Goal: Task Accomplishment & Management: Complete application form

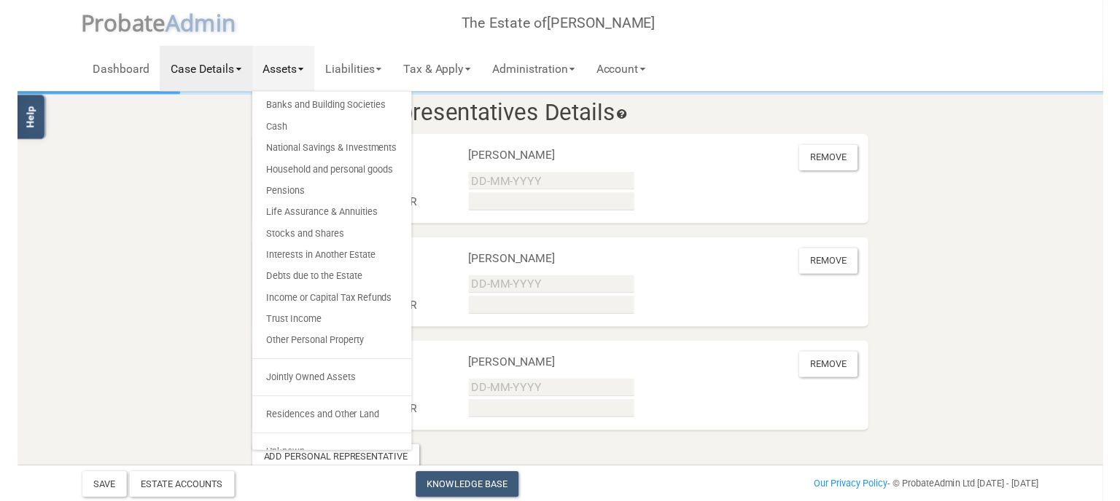
scroll to position [16, 0]
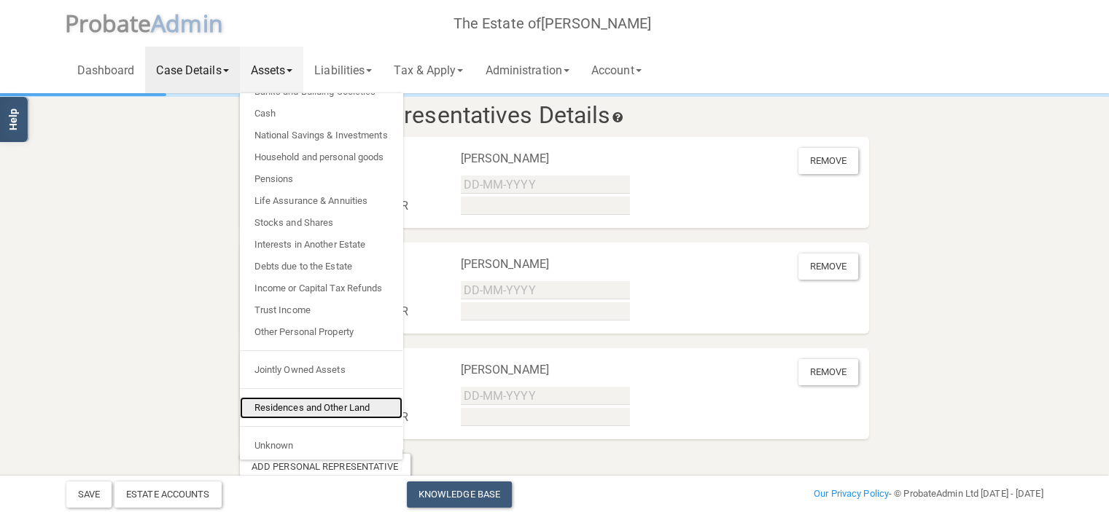
click at [363, 410] on link "Residences and Other Land" at bounding box center [321, 408] width 163 height 22
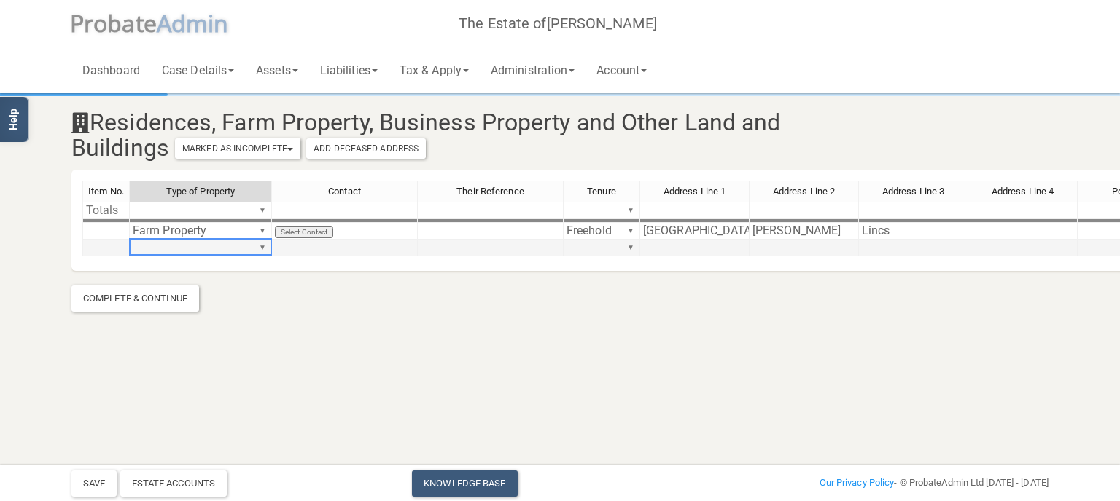
click at [218, 246] on td "▼" at bounding box center [201, 248] width 142 height 17
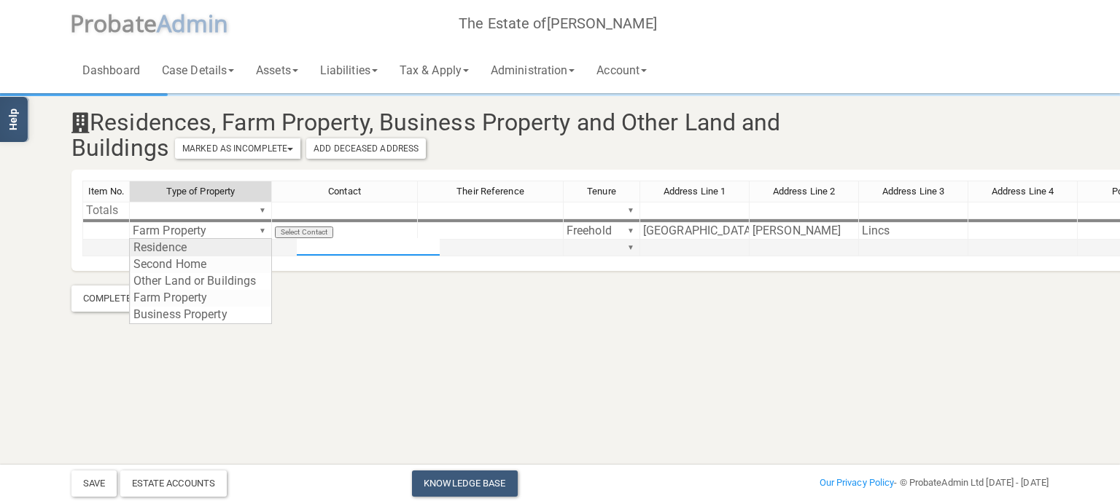
click at [262, 249] on div "Item No. Type of Property Contact Their Reference Tenure Address Line 1 Address…" at bounding box center [809, 225] width 1454 height 89
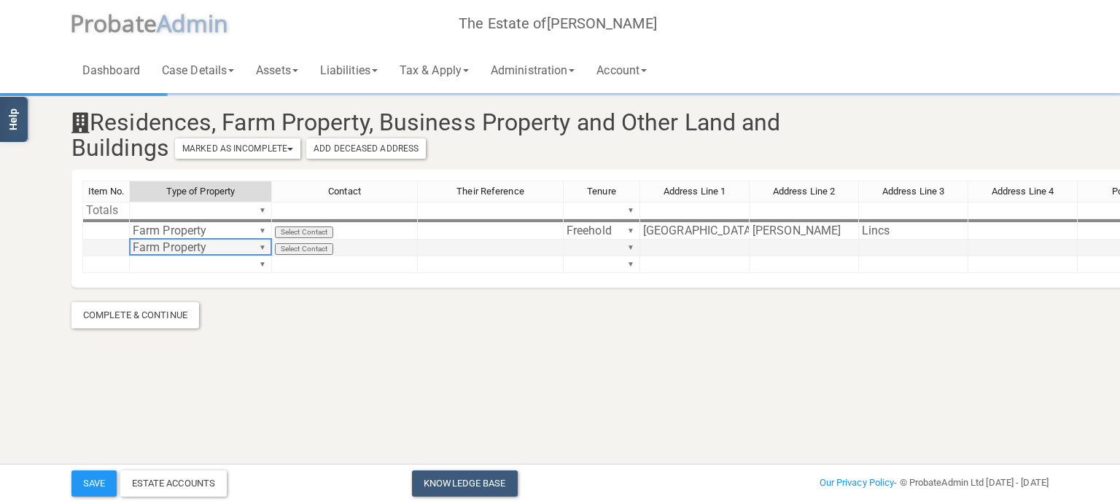
click at [225, 289] on section "Residences, Farm Property, Business Property and Other Land and Buildings Marke…" at bounding box center [559, 211] width 999 height 233
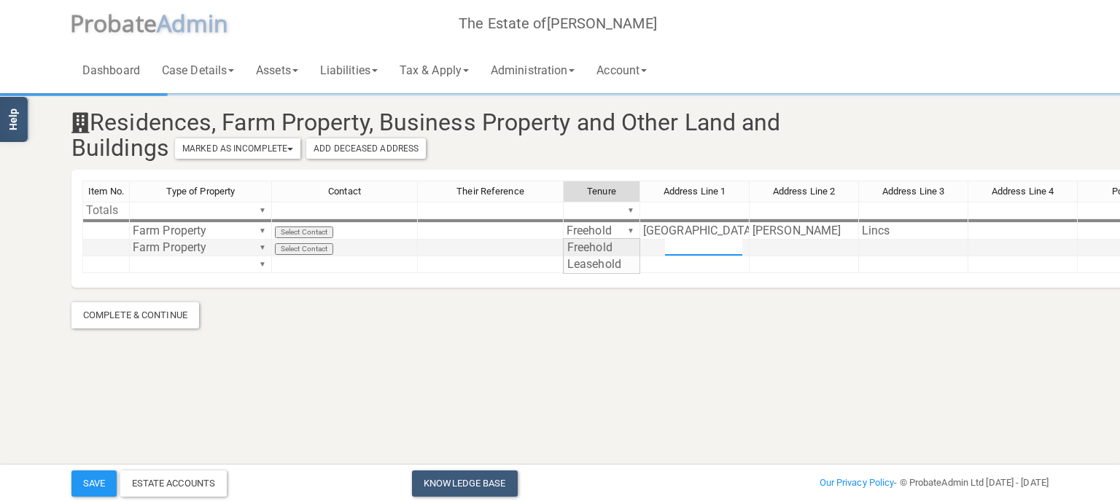
click at [633, 245] on div "Item No. Type of Property Contact Their Reference Tenure Address Line 1 Address…" at bounding box center [809, 234] width 1454 height 106
click at [609, 249] on div "Item No. Type of Property Contact Their Reference Tenure Address Line 1 Address…" at bounding box center [809, 234] width 1454 height 106
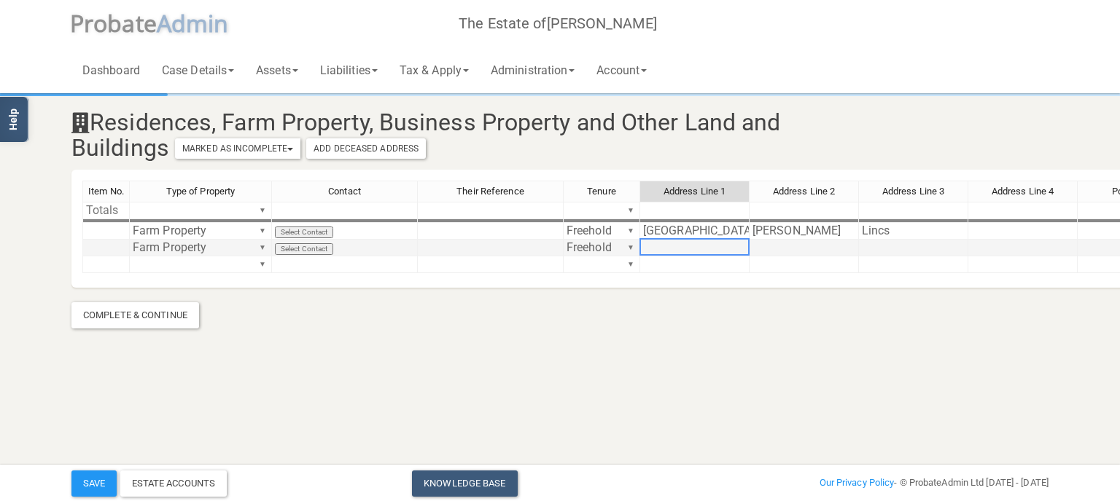
click at [687, 248] on td at bounding box center [694, 248] width 109 height 17
click at [687, 238] on div at bounding box center [693, 238] width 109 height 1
click at [682, 247] on td at bounding box center [694, 248] width 109 height 17
type textarea "L"
type textarea "Long Bennington and Foston"
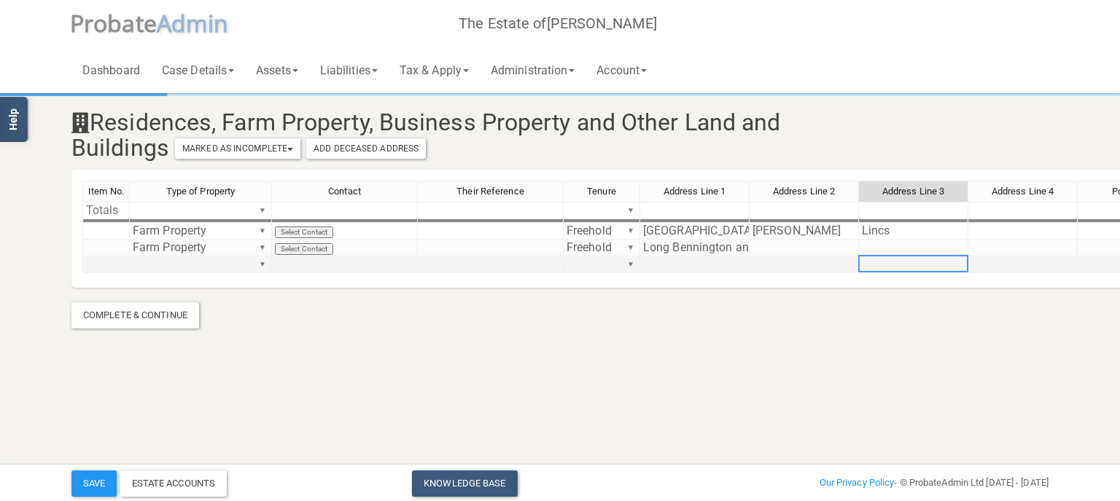
click at [82, 256] on div "Item No. Type of Property Contact Their Reference Tenure Address Line 1 Address…" at bounding box center [82, 227] width 0 height 93
click at [723, 240] on td "Long Bennington and Foston" at bounding box center [694, 248] width 109 height 17
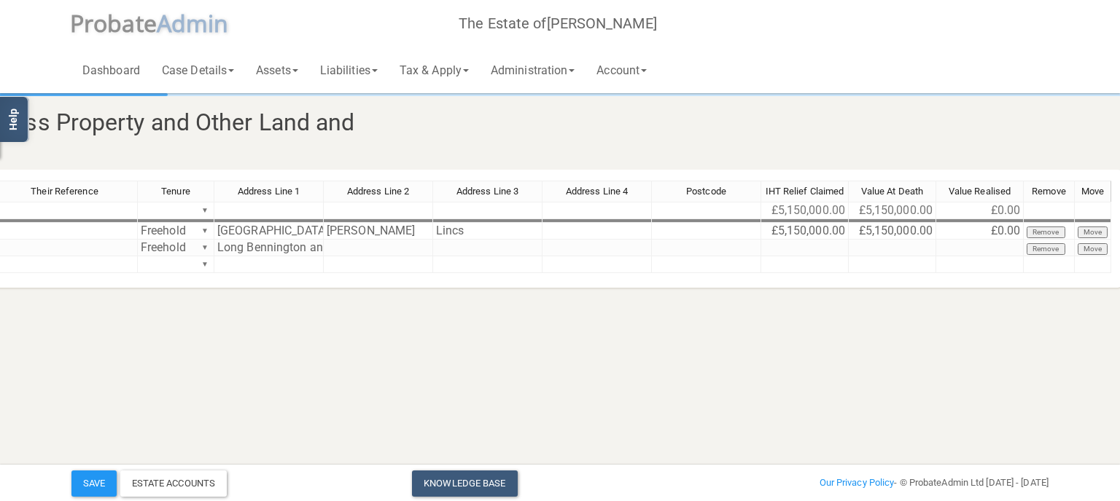
scroll to position [0, 428]
click at [892, 247] on td at bounding box center [889, 248] width 87 height 17
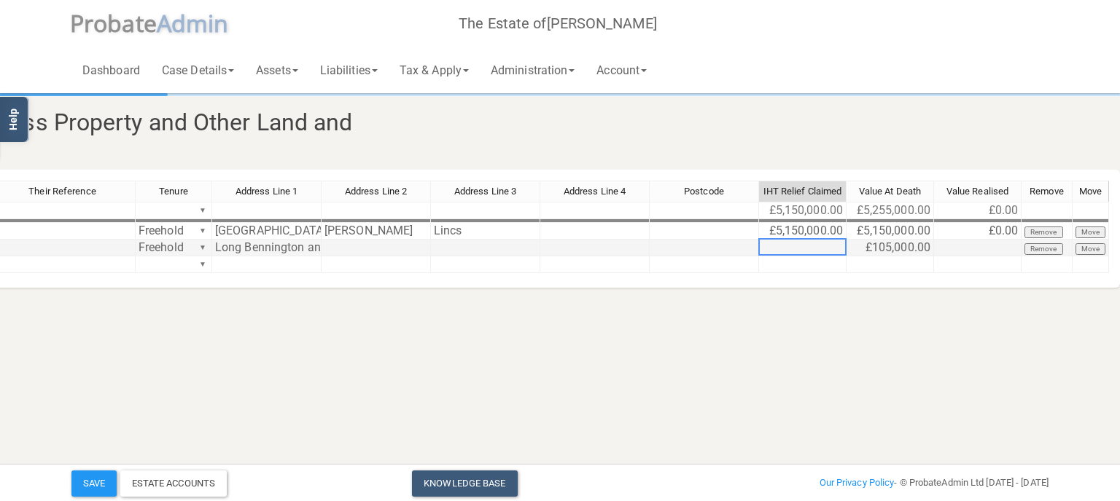
click at [812, 245] on tr "Select Contact Freehold ▼ Long Bennington and Foston £105,000.00 Remove Move" at bounding box center [476, 248] width 1265 height 17
click at [812, 273] on div "Contact Their Reference Tenure Address Line 1 Address Line 2 Address Line 3 Add…" at bounding box center [382, 234] width 1454 height 106
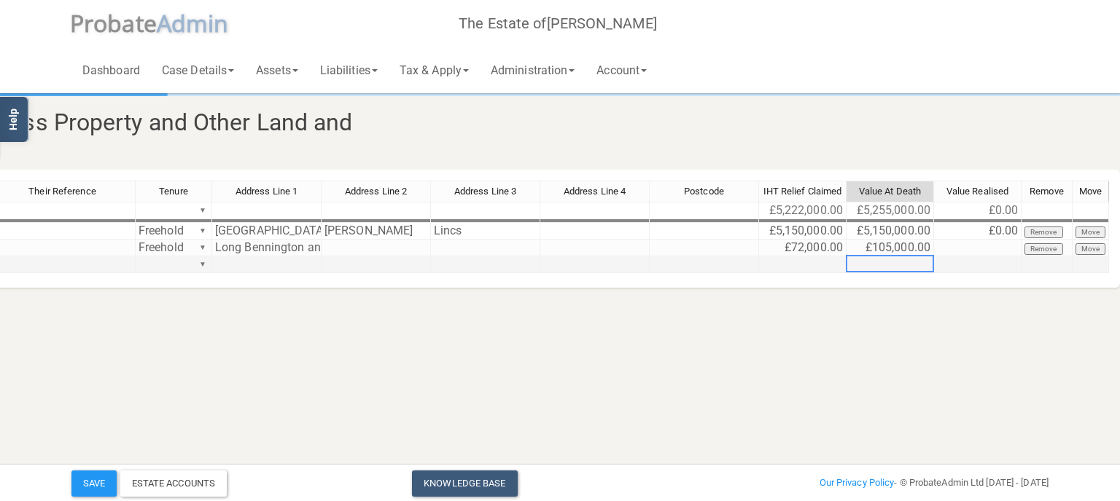
click at [921, 258] on td at bounding box center [889, 265] width 87 height 17
click at [1003, 245] on td at bounding box center [977, 248] width 87 height 17
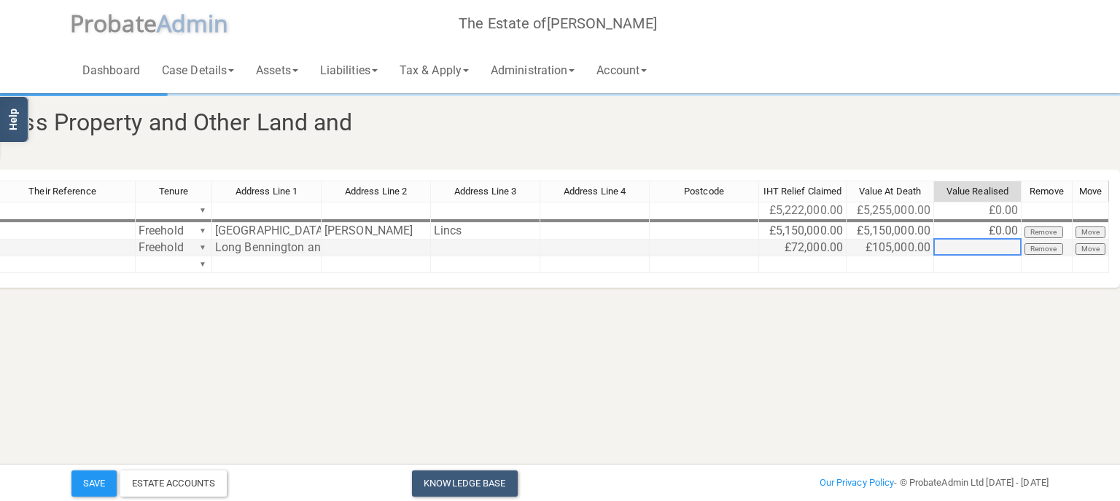
type textarea "0"
click at [692, 386] on html "</div></div> Help Toggle navigation P robate A dmin The Estate of [PERSON_NAME]…" at bounding box center [132, 250] width 1120 height 501
click at [81, 485] on button "Save" at bounding box center [93, 484] width 45 height 26
click at [298, 69] on span at bounding box center [295, 70] width 6 height 3
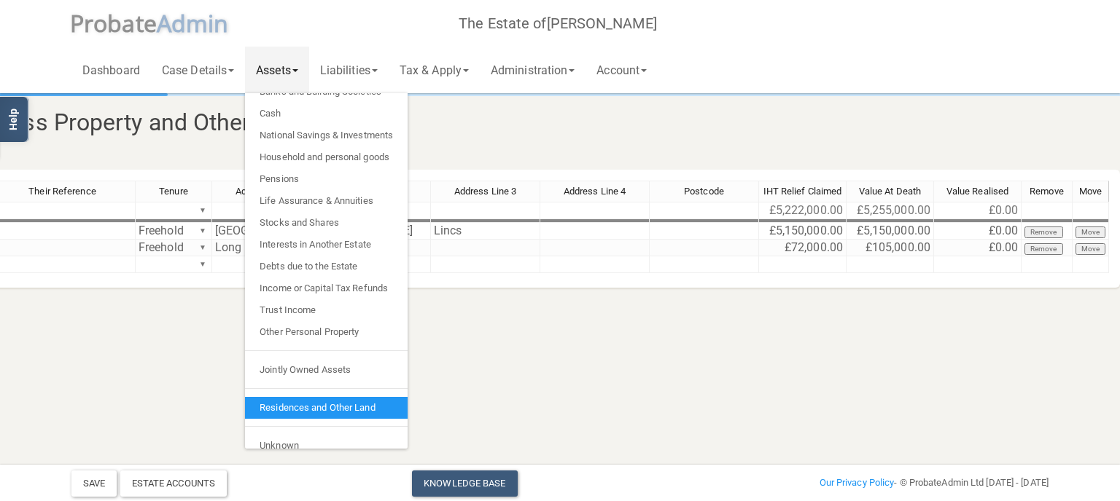
scroll to position [0, 0]
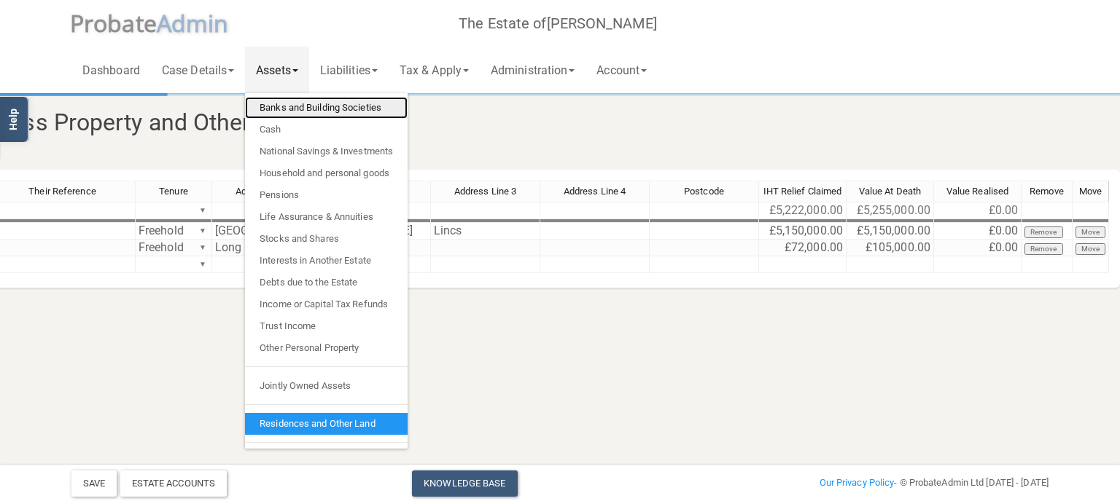
click at [373, 104] on link "Banks and Building Societies" at bounding box center [326, 108] width 163 height 22
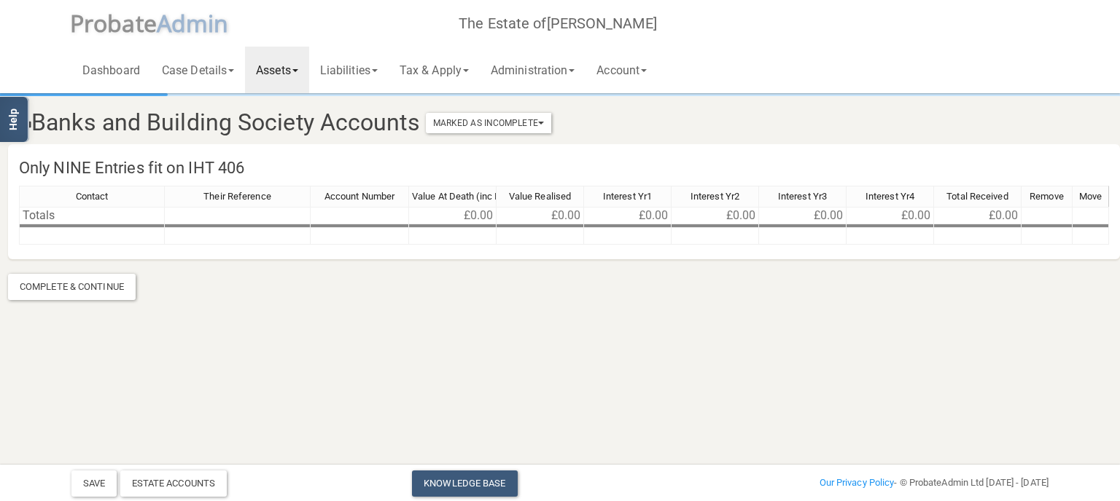
click at [298, 72] on span at bounding box center [295, 70] width 6 height 3
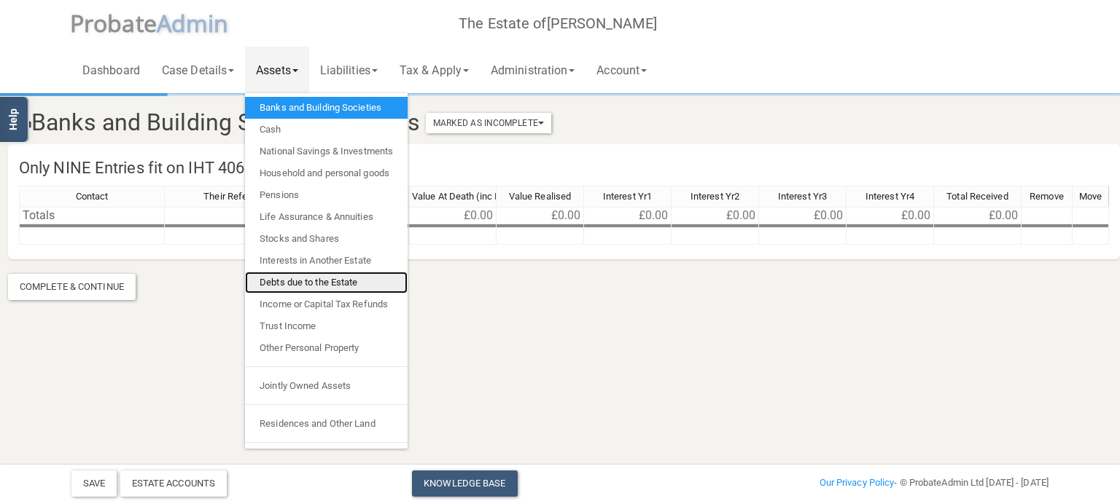
click at [319, 284] on link "Debts due to the Estate" at bounding box center [326, 283] width 163 height 22
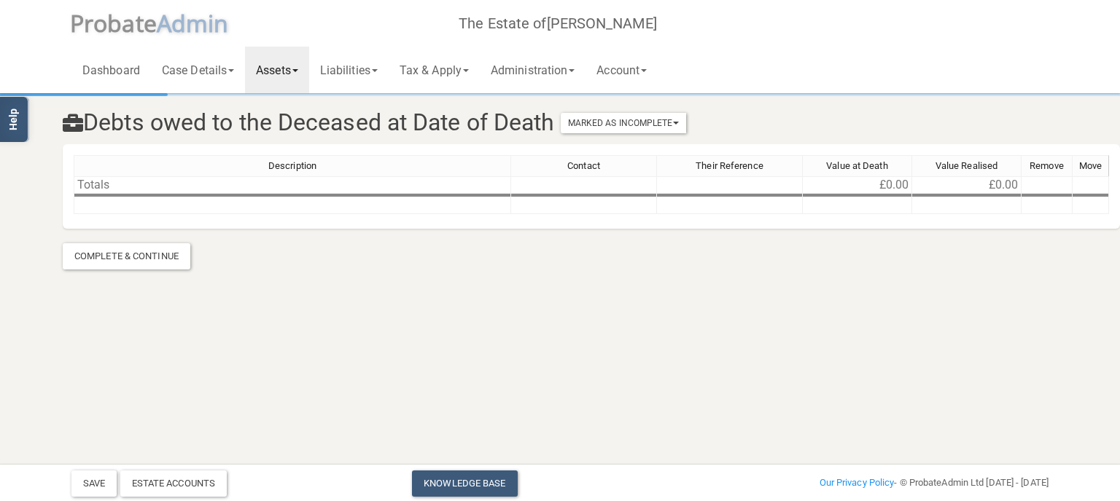
scroll to position [0, 9]
click at [281, 203] on td at bounding box center [292, 206] width 437 height 17
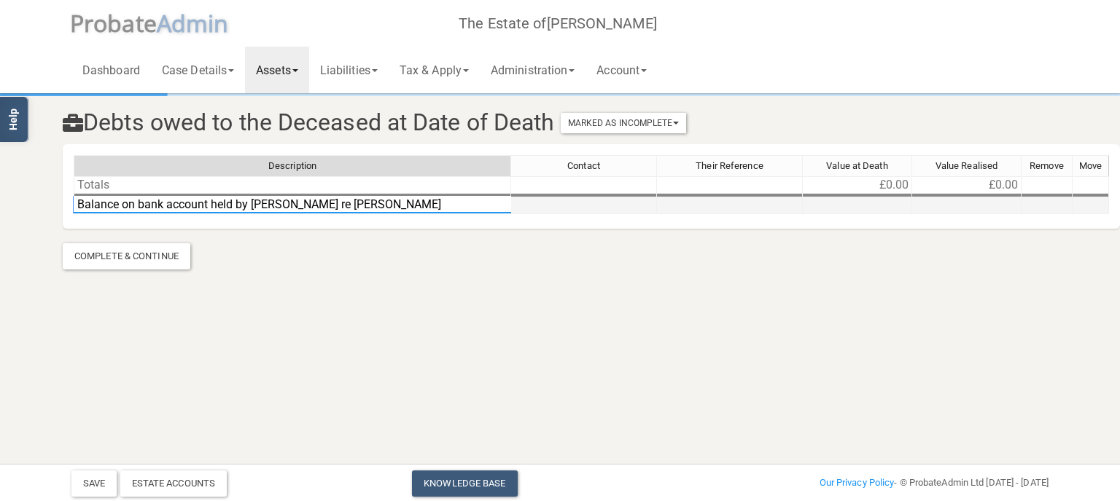
type textarea "Balance on bank account held by [PERSON_NAME] re [PERSON_NAME] Trust"
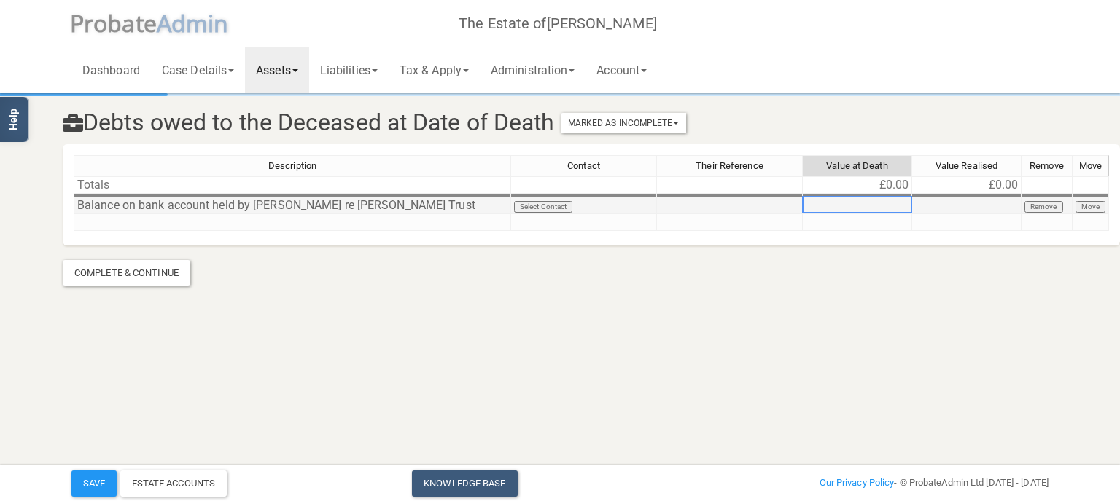
click at [907, 206] on td at bounding box center [857, 206] width 109 height 17
type textarea "9688"
click at [74, 225] on div "Description Contact Their Reference Value at Death Value Realised Remove Move T…" at bounding box center [74, 193] width 0 height 76
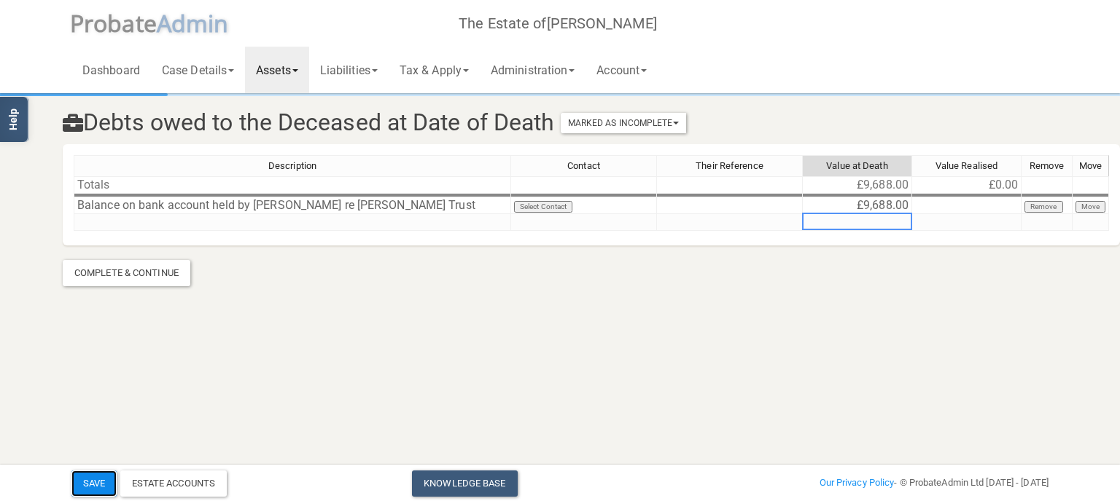
click at [99, 483] on button "Save" at bounding box center [93, 484] width 45 height 26
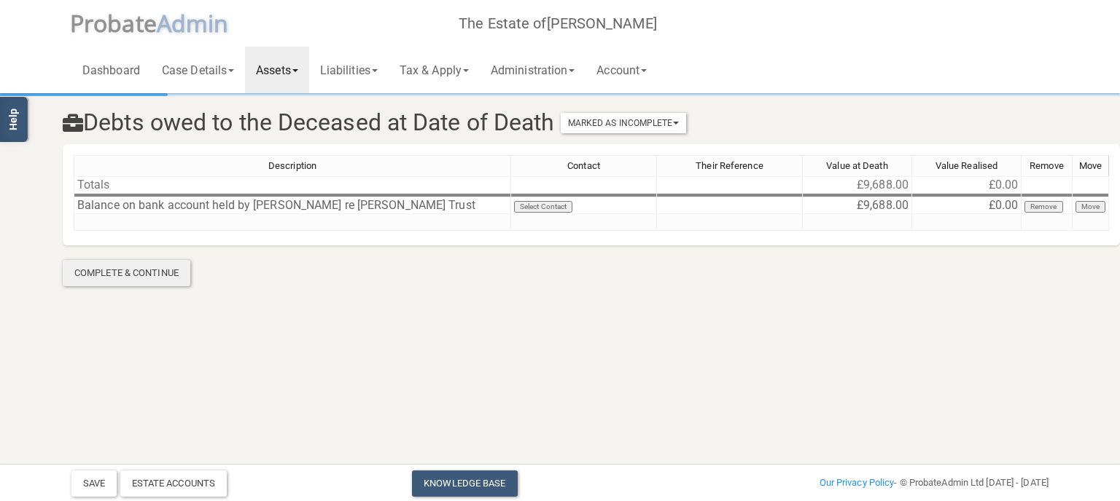
click at [143, 276] on div "Complete & Continue" at bounding box center [127, 273] width 128 height 26
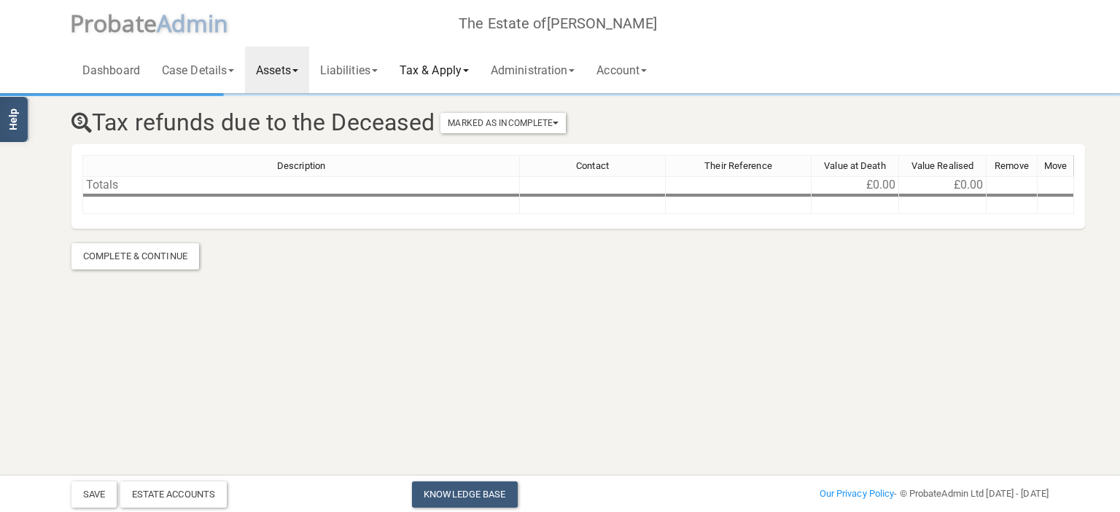
click at [474, 69] on link "Tax & Apply" at bounding box center [434, 70] width 91 height 47
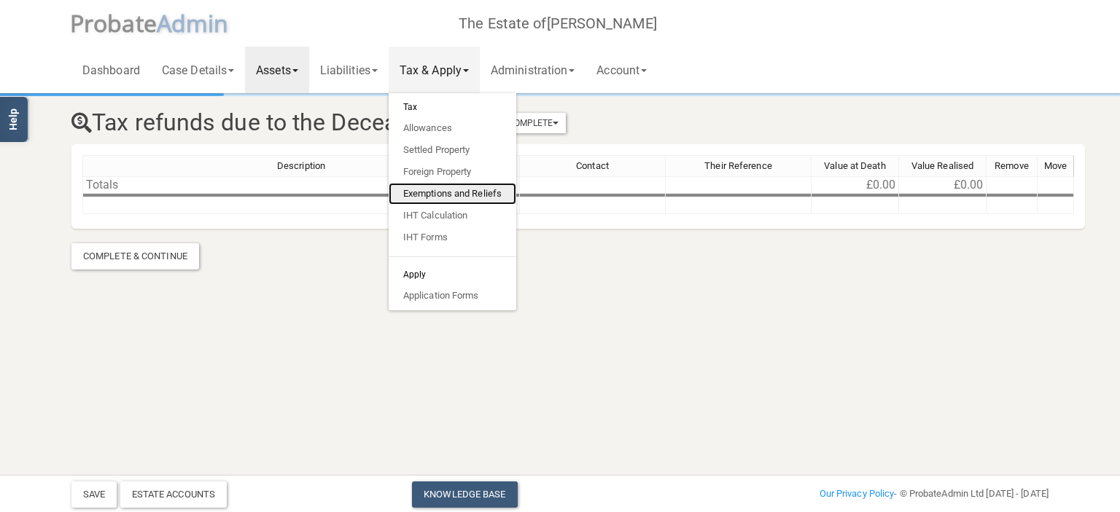
click at [493, 189] on link "Exemptions and Reliefs" at bounding box center [453, 194] width 128 height 22
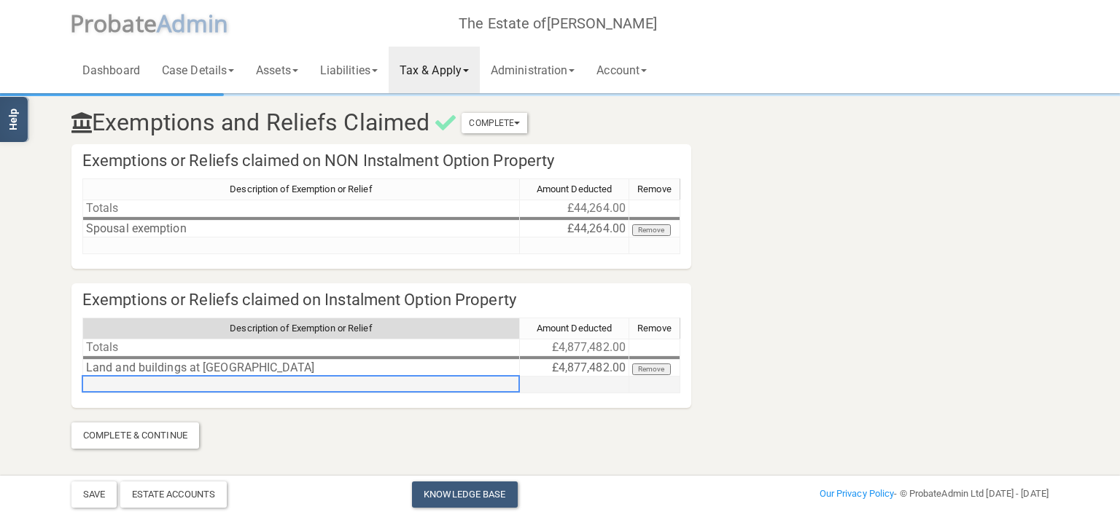
click at [159, 378] on td at bounding box center [300, 385] width 437 height 17
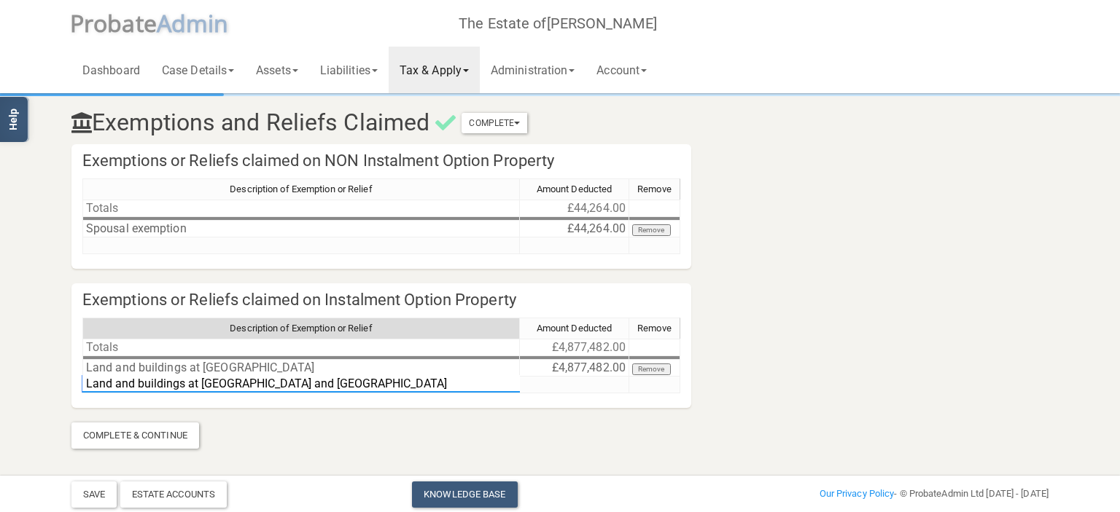
type textarea "Land and buildings at [GEOGRAPHIC_DATA] and [GEOGRAPHIC_DATA]"
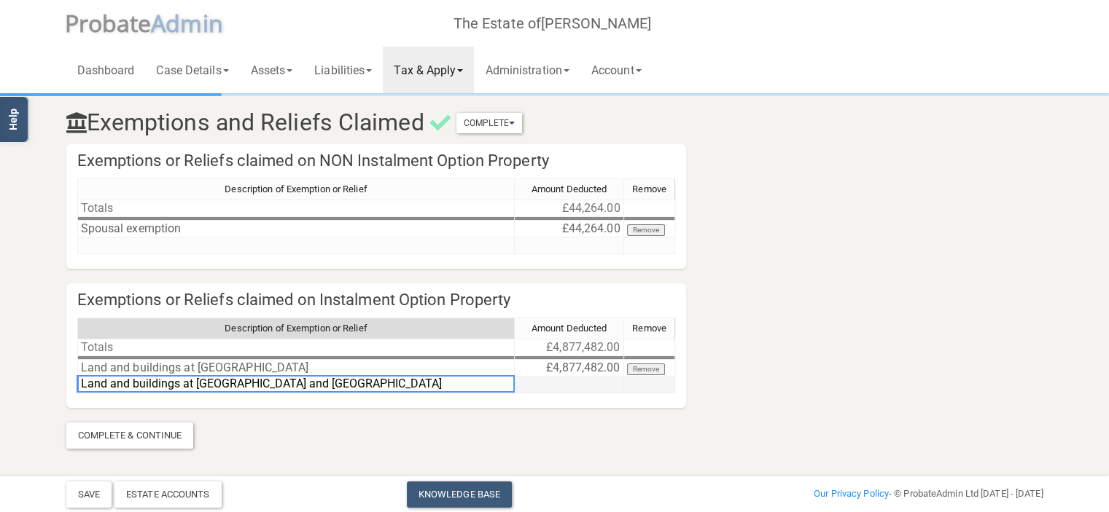
click at [590, 384] on td at bounding box center [569, 385] width 109 height 17
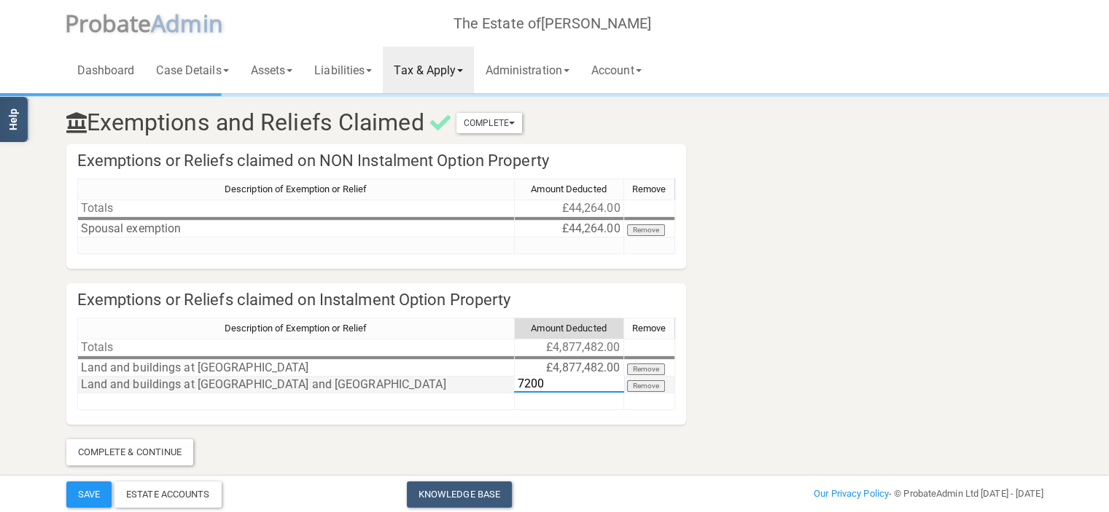
type textarea "72000"
click at [657, 426] on section "Exemptions and Reliefs Claimed Complete Mark As Incomplete Mark As Complete Exe…" at bounding box center [554, 280] width 999 height 370
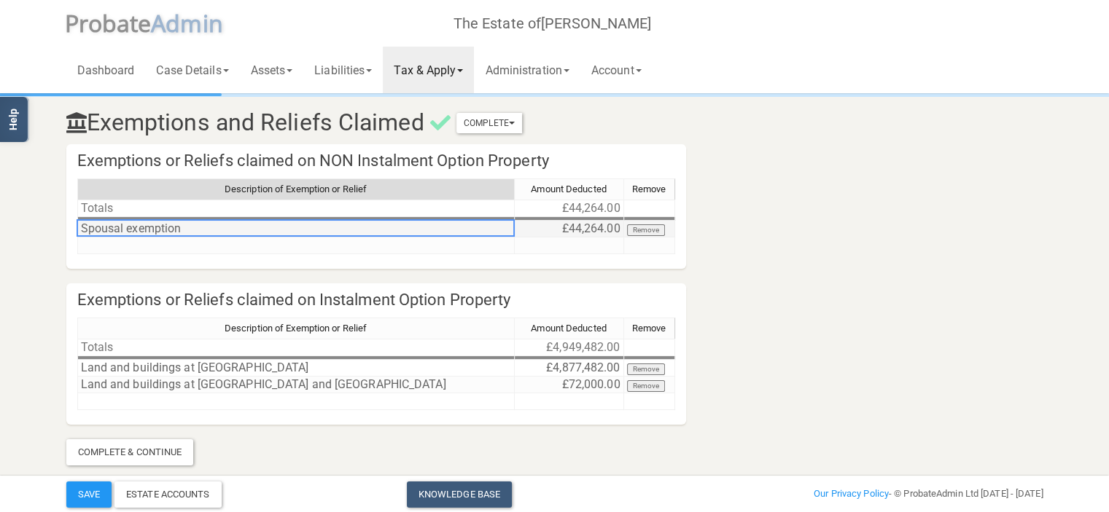
click at [77, 235] on div "Description of Exemption or Relief Amount Deducted Remove Totals £44,264.00 Spo…" at bounding box center [77, 217] width 0 height 76
click at [103, 244] on td at bounding box center [295, 246] width 437 height 17
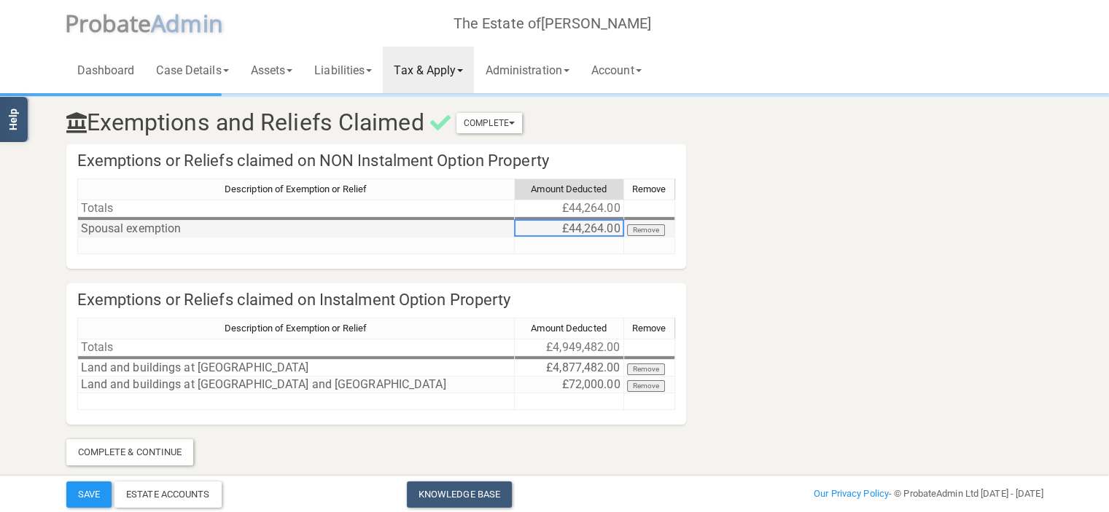
click at [604, 225] on td "£44,264.00" at bounding box center [569, 229] width 109 height 17
click at [434, 69] on link "Tax & Apply" at bounding box center [428, 70] width 91 height 47
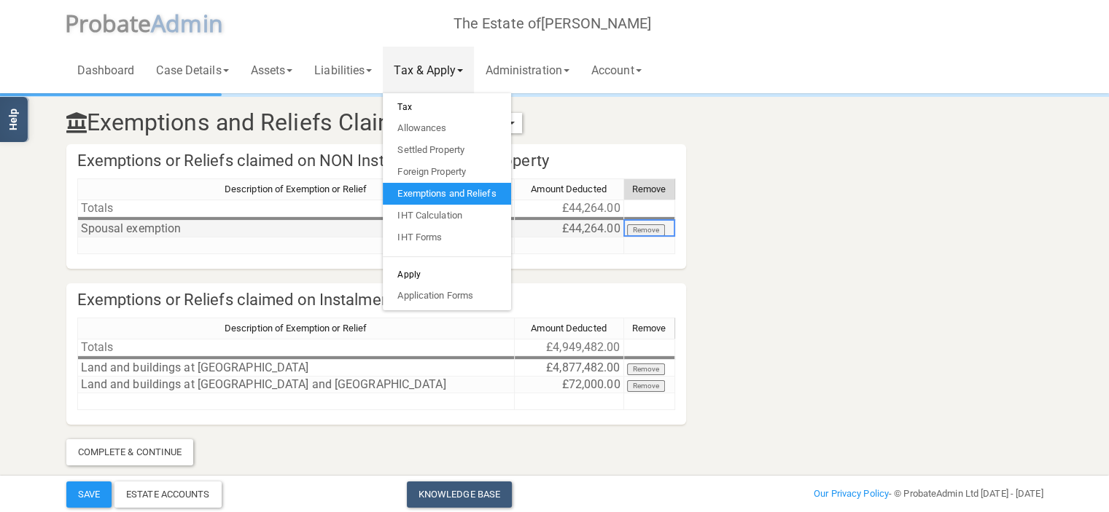
click at [650, 226] on button "Remove" at bounding box center [646, 231] width 39 height 12
click at [586, 230] on td "£44,264.00" at bounding box center [569, 229] width 109 height 17
click at [859, 211] on section "Exemptions and Reliefs Claimed Complete Mark As Incomplete Mark As Complete Exe…" at bounding box center [554, 280] width 999 height 370
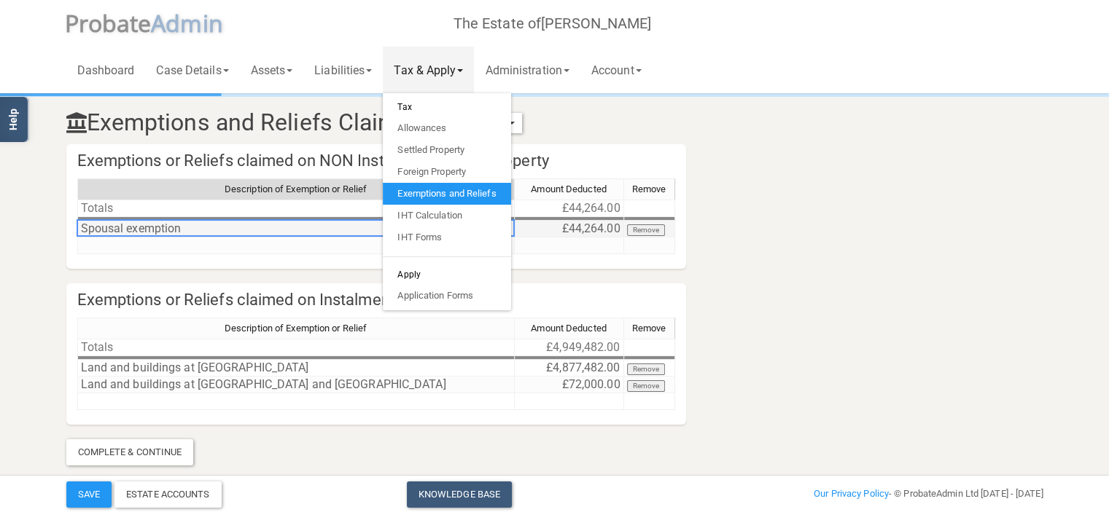
click at [283, 233] on td "Spousal exemption" at bounding box center [295, 229] width 437 height 17
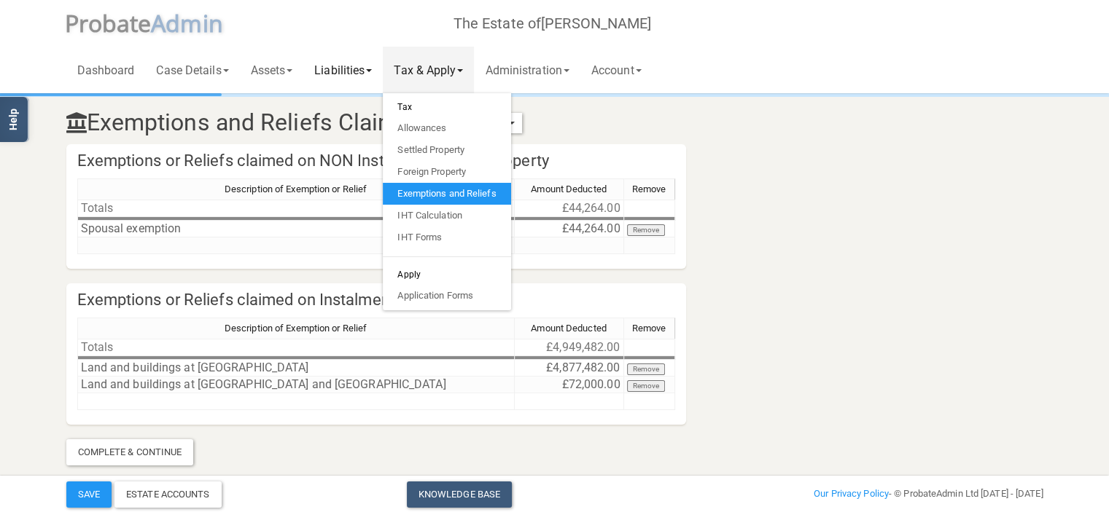
click at [378, 47] on link "Liabilities" at bounding box center [342, 70] width 79 height 47
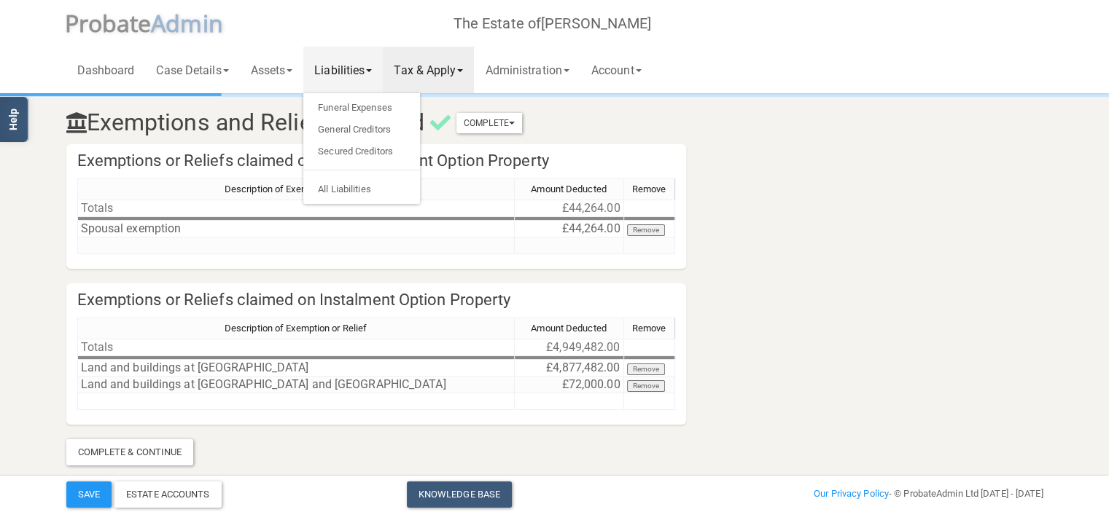
click at [782, 145] on section "Exemptions and Reliefs Claimed Complete Mark As Incomplete Mark As Complete Exe…" at bounding box center [554, 280] width 999 height 370
click at [802, 137] on div "Exemptions and Reliefs Claimed Complete Mark As Incomplete Mark As Complete" at bounding box center [554, 119] width 999 height 49
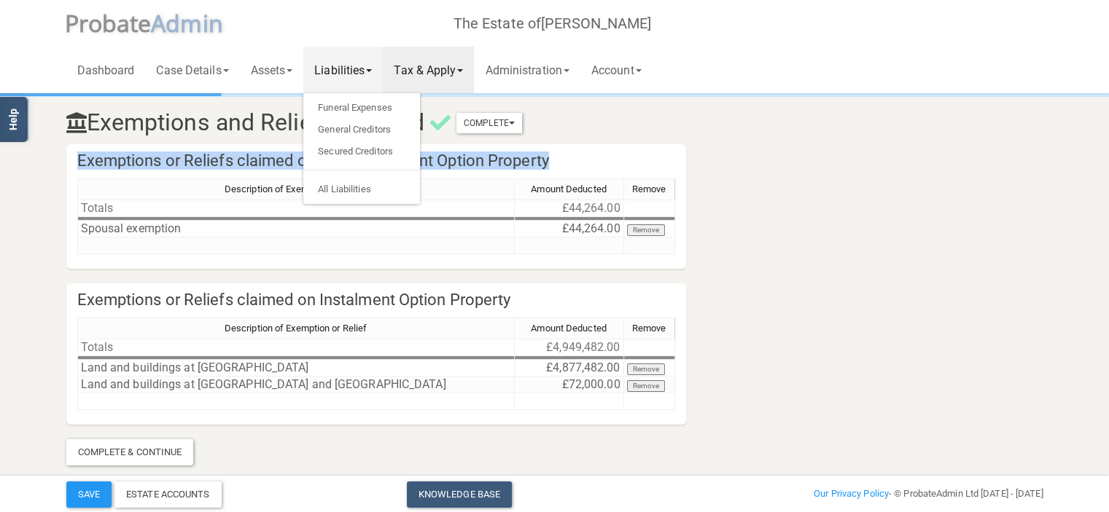
click at [802, 137] on div "Exemptions and Reliefs Claimed Complete Mark As Incomplete Mark As Complete" at bounding box center [554, 119] width 999 height 49
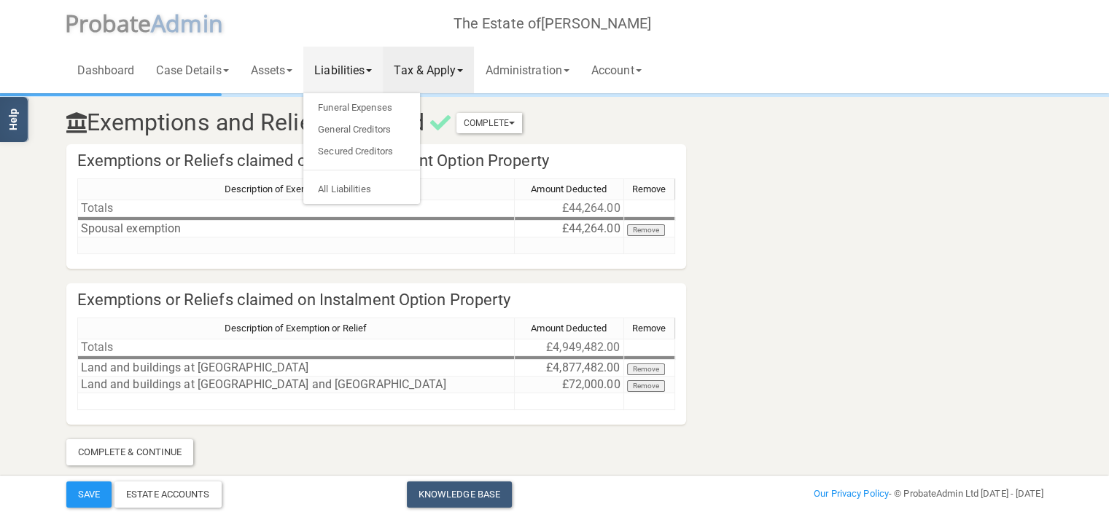
click at [802, 137] on div "Exemptions and Reliefs Claimed Complete Mark As Incomplete Mark As Complete" at bounding box center [554, 119] width 999 height 49
click at [569, 209] on td "£44,264.00" at bounding box center [569, 208] width 109 height 17
click at [569, 226] on td "£44,264.00" at bounding box center [569, 229] width 109 height 17
click at [236, 450] on section "Exemptions and Reliefs Claimed Complete Mark As Incomplete Mark As Complete Exe…" at bounding box center [554, 280] width 999 height 370
click at [269, 77] on link "Assets" at bounding box center [272, 70] width 64 height 47
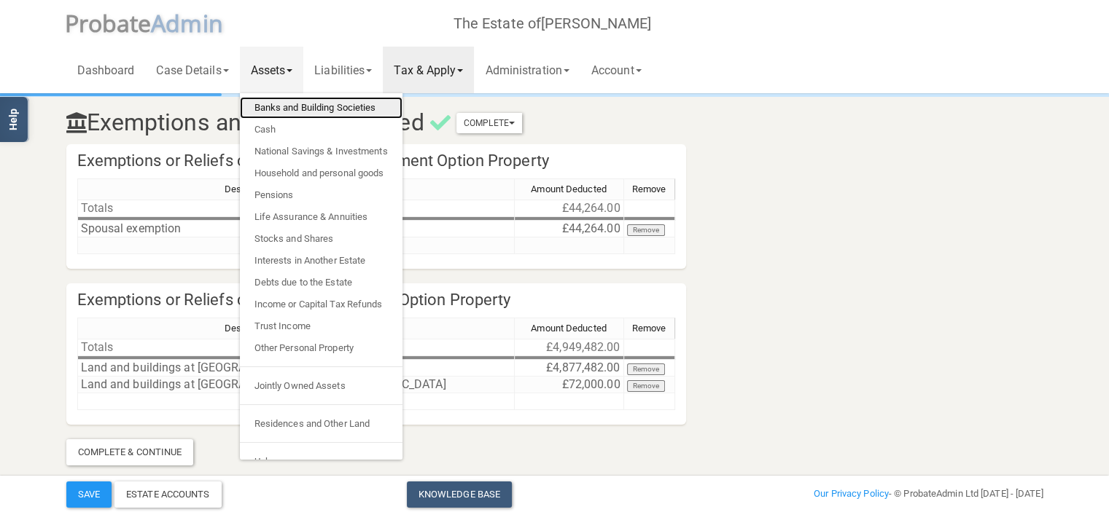
click at [276, 105] on link "Banks and Building Societies" at bounding box center [321, 108] width 163 height 22
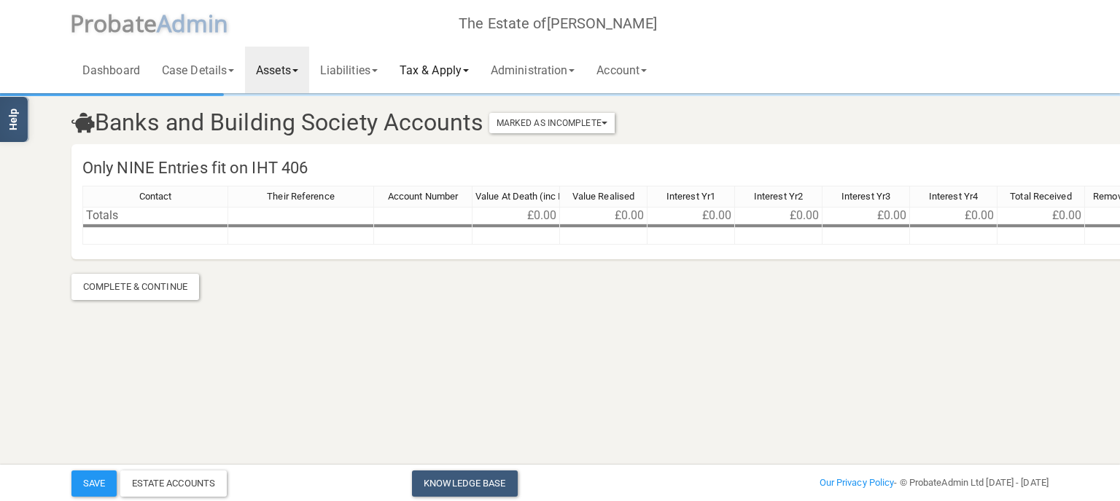
click at [479, 67] on link "Tax & Apply" at bounding box center [434, 70] width 91 height 47
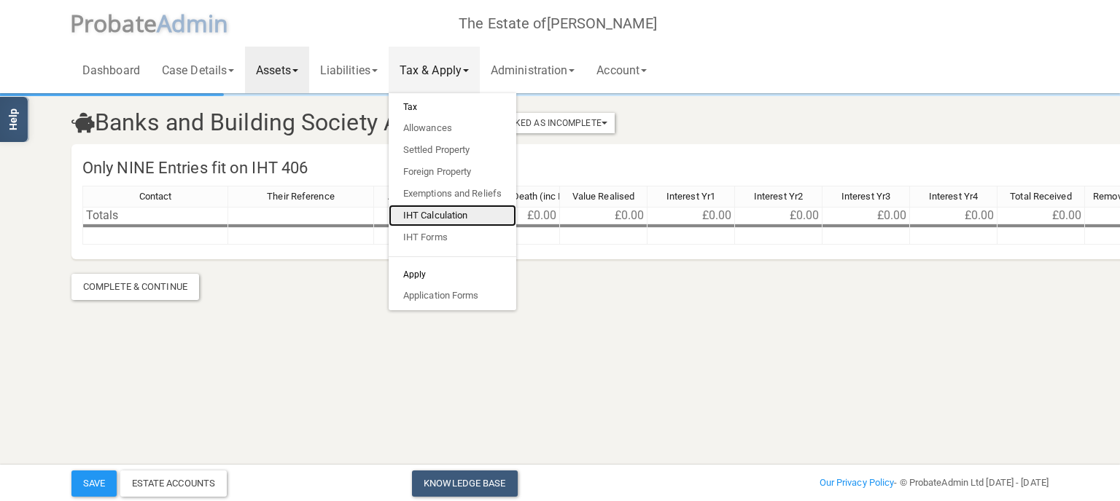
click at [435, 216] on link "IHT Calculation" at bounding box center [453, 216] width 128 height 22
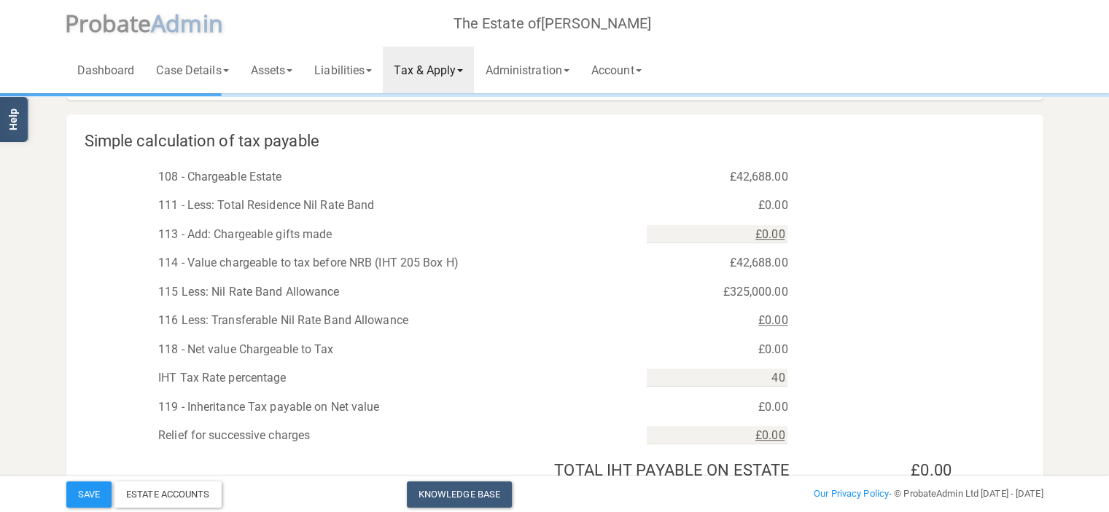
scroll to position [767, 0]
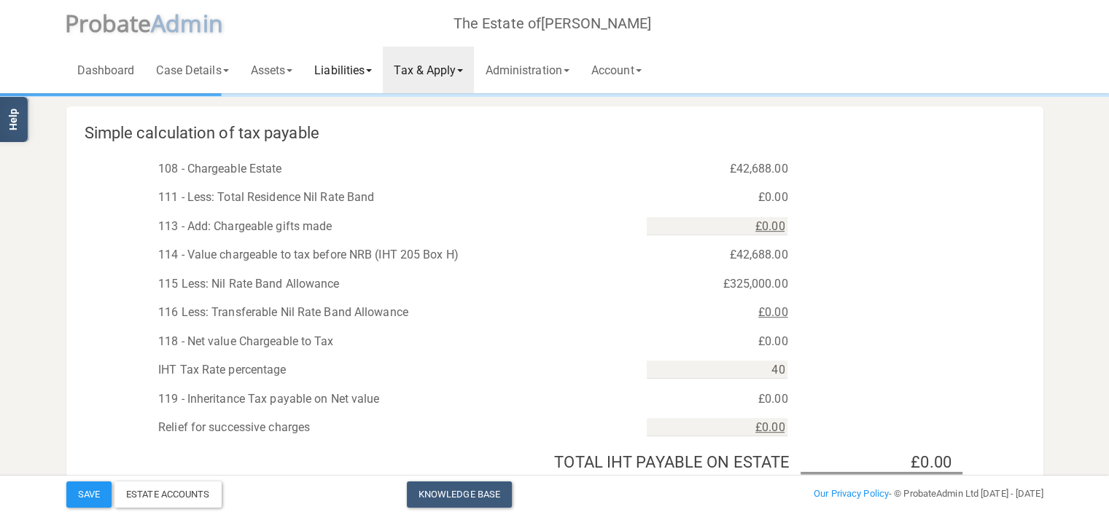
click at [316, 90] on link "Liabilities" at bounding box center [342, 70] width 79 height 47
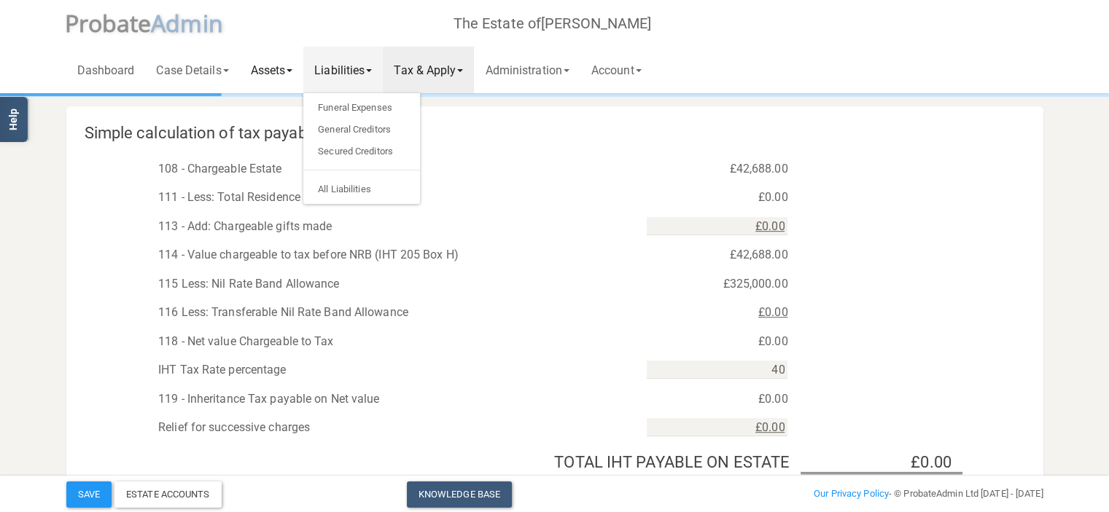
click at [292, 71] on link "Assets" at bounding box center [272, 70] width 64 height 47
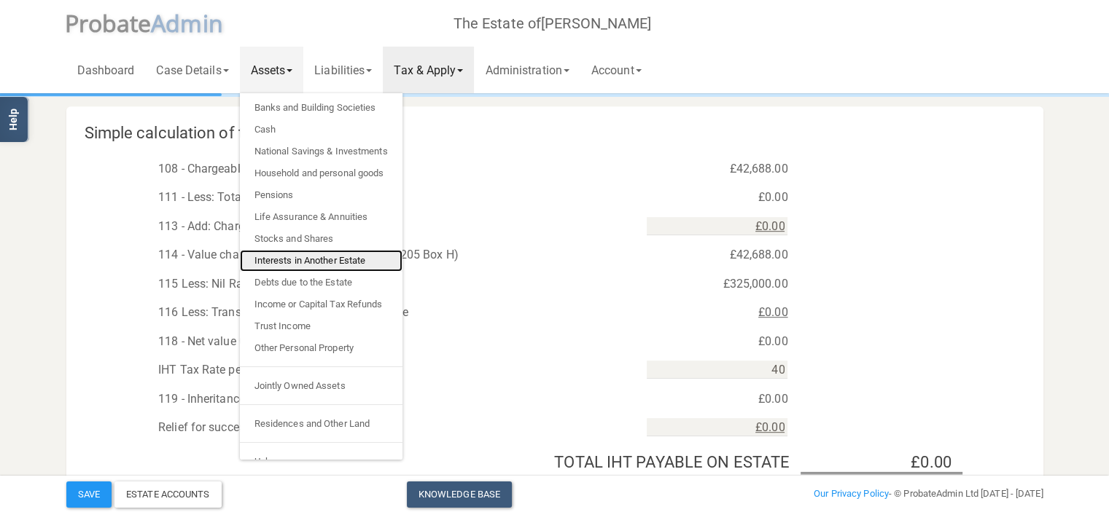
click at [327, 262] on link "Interests in Another Estate" at bounding box center [321, 261] width 163 height 22
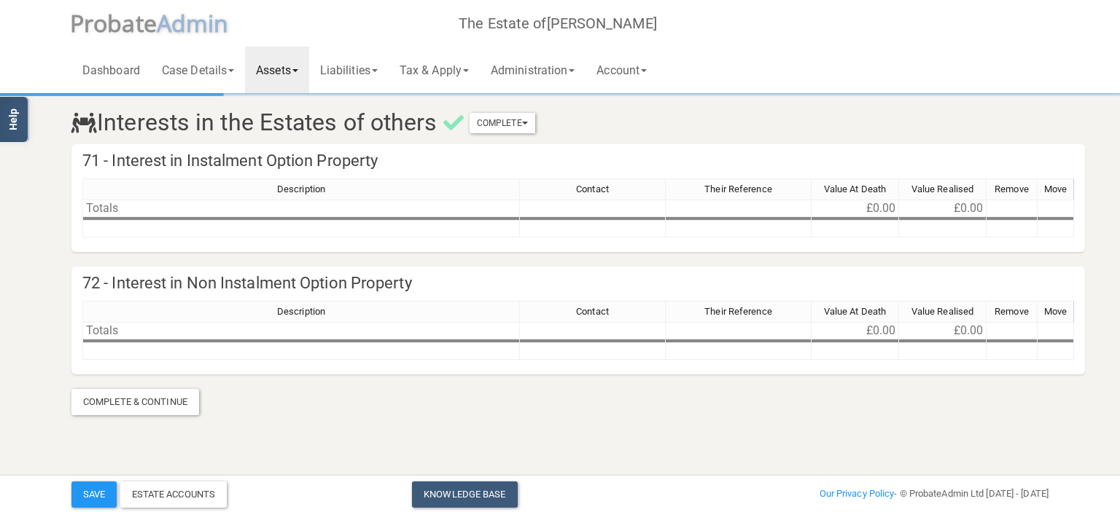
click at [298, 66] on link "Assets" at bounding box center [277, 70] width 64 height 47
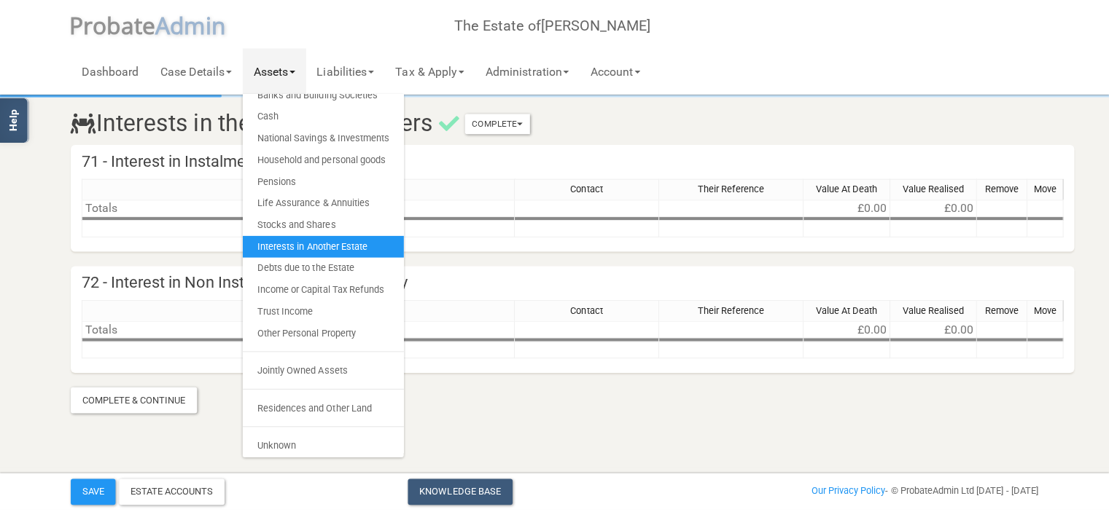
scroll to position [16, 0]
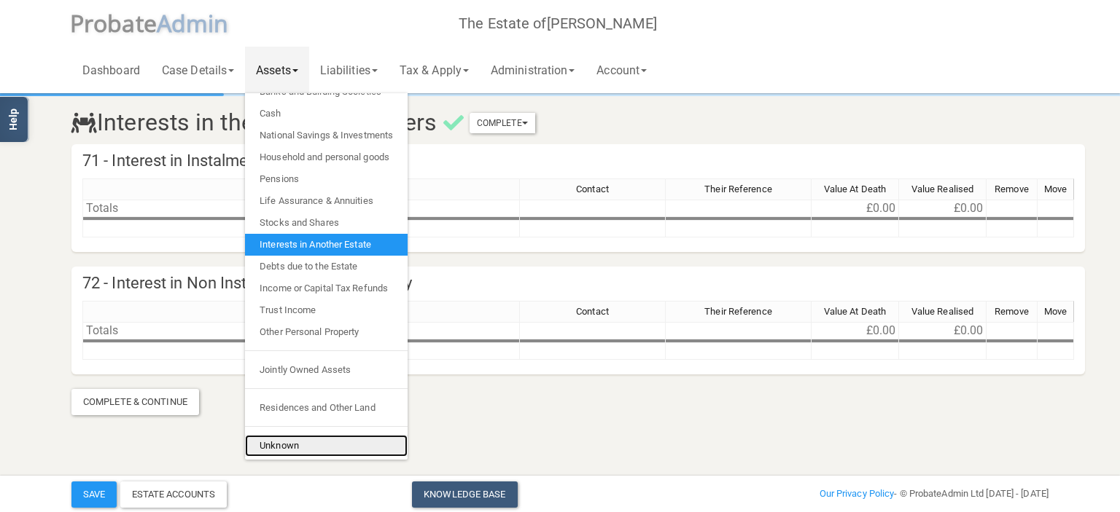
click at [331, 442] on link "Unknown" at bounding box center [326, 446] width 163 height 22
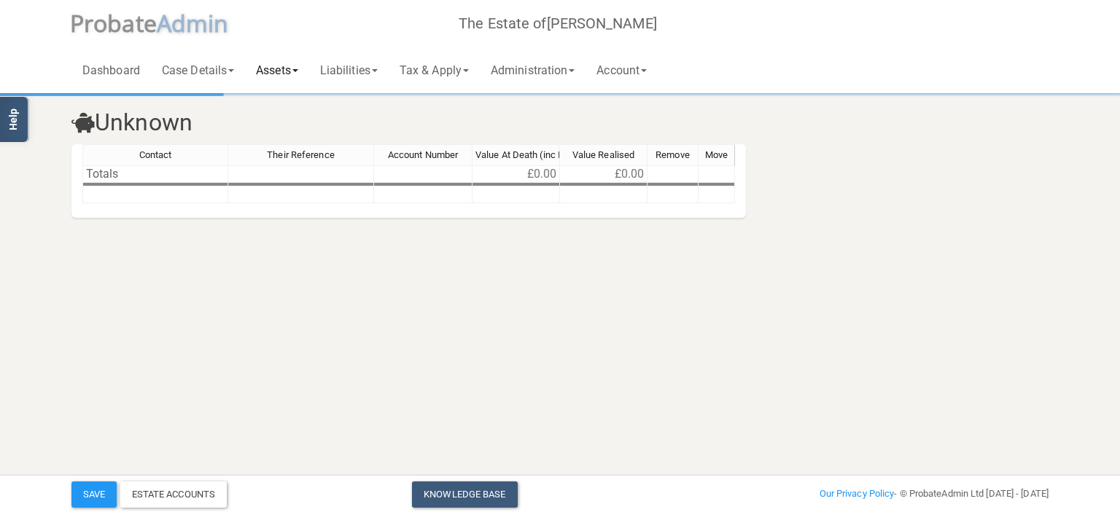
click at [303, 75] on link "Assets" at bounding box center [277, 70] width 64 height 47
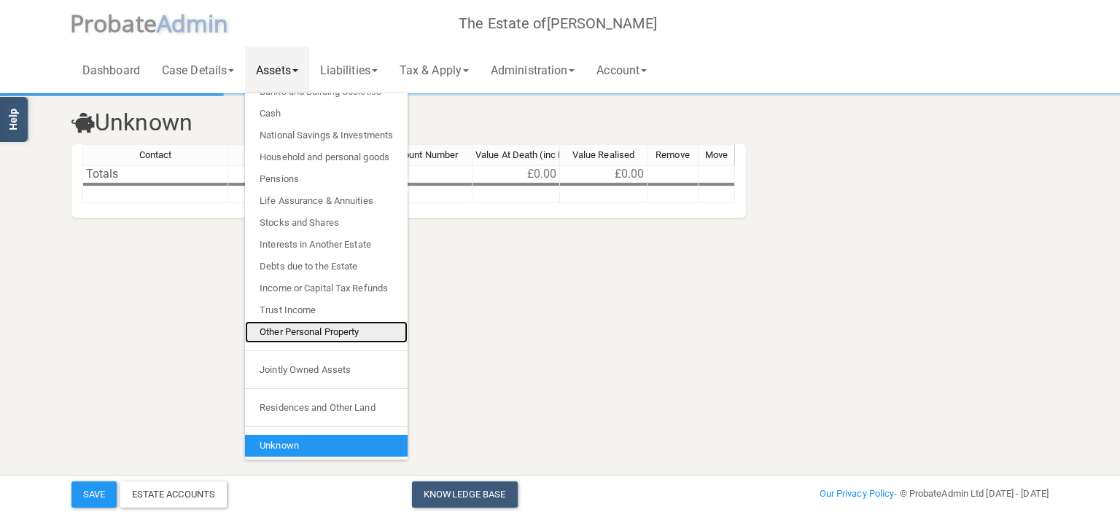
click at [302, 332] on link "Other Personal Property" at bounding box center [326, 332] width 163 height 22
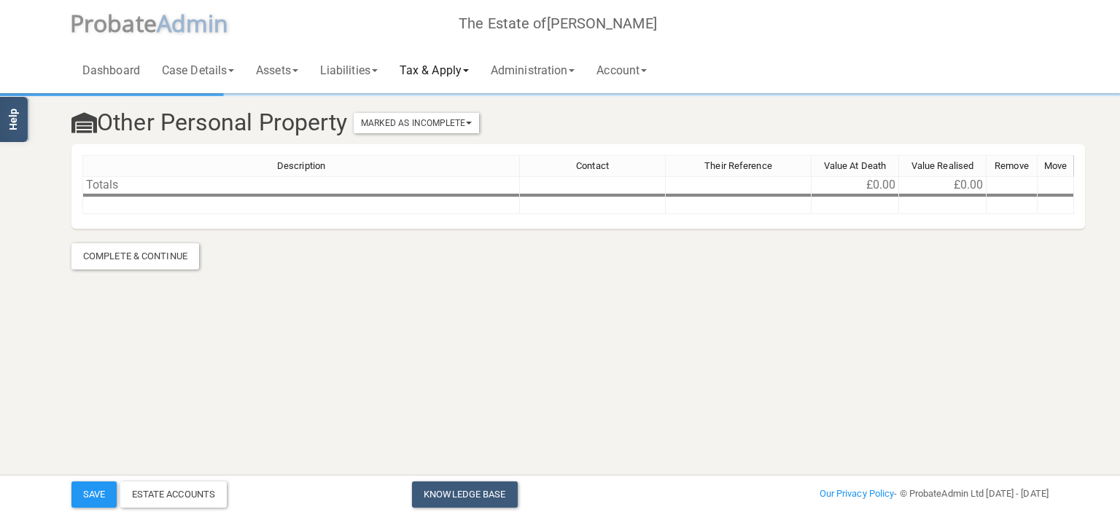
click at [472, 65] on link "Tax & Apply" at bounding box center [434, 70] width 91 height 47
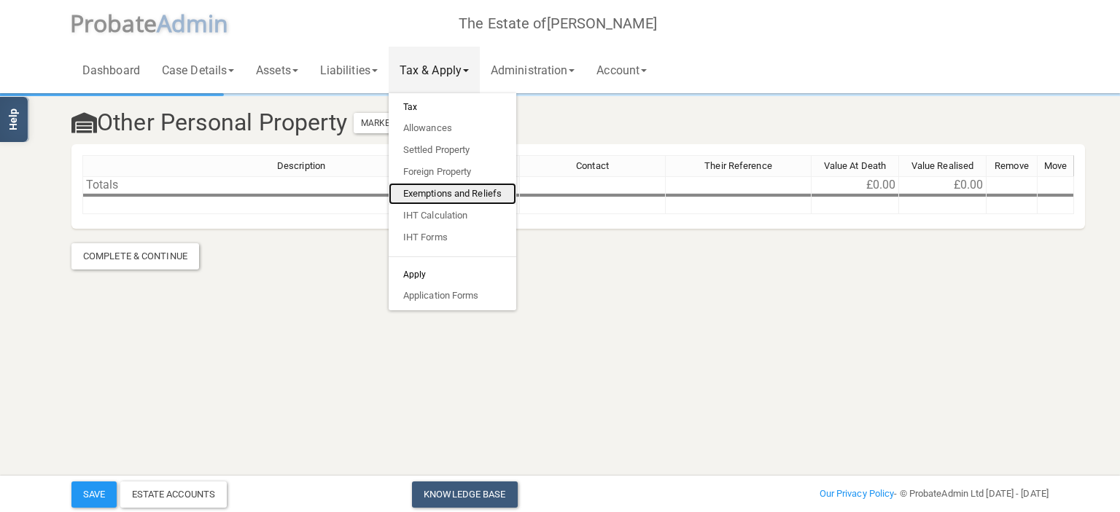
click at [455, 189] on link "Exemptions and Reliefs" at bounding box center [453, 194] width 128 height 22
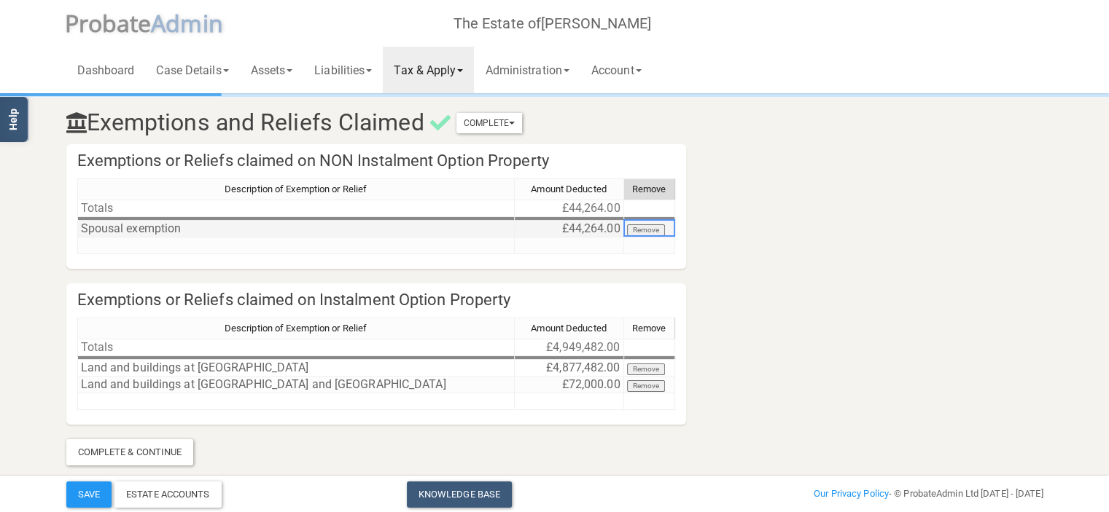
click at [649, 231] on button "Remove" at bounding box center [646, 231] width 39 height 12
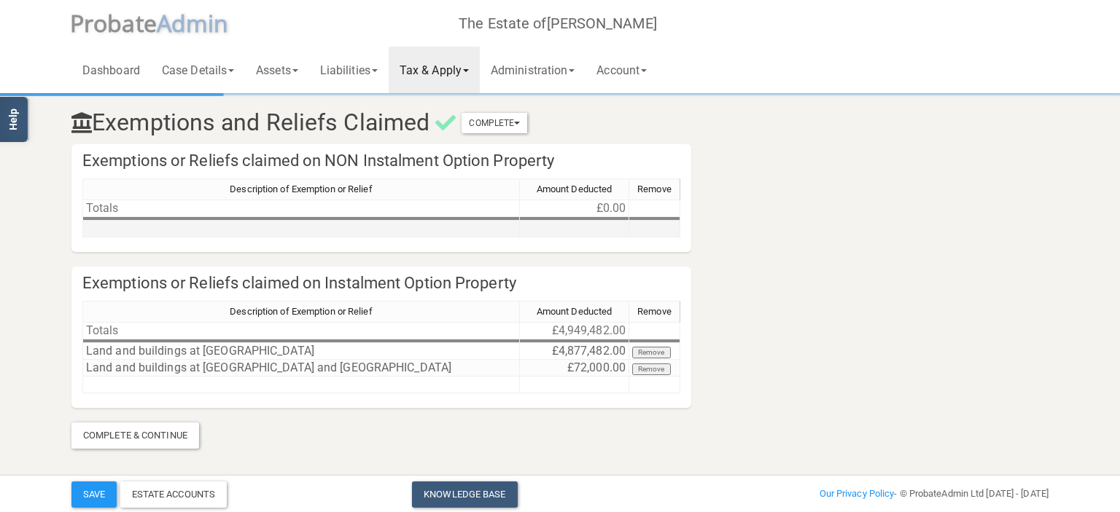
click at [469, 71] on span at bounding box center [466, 70] width 6 height 3
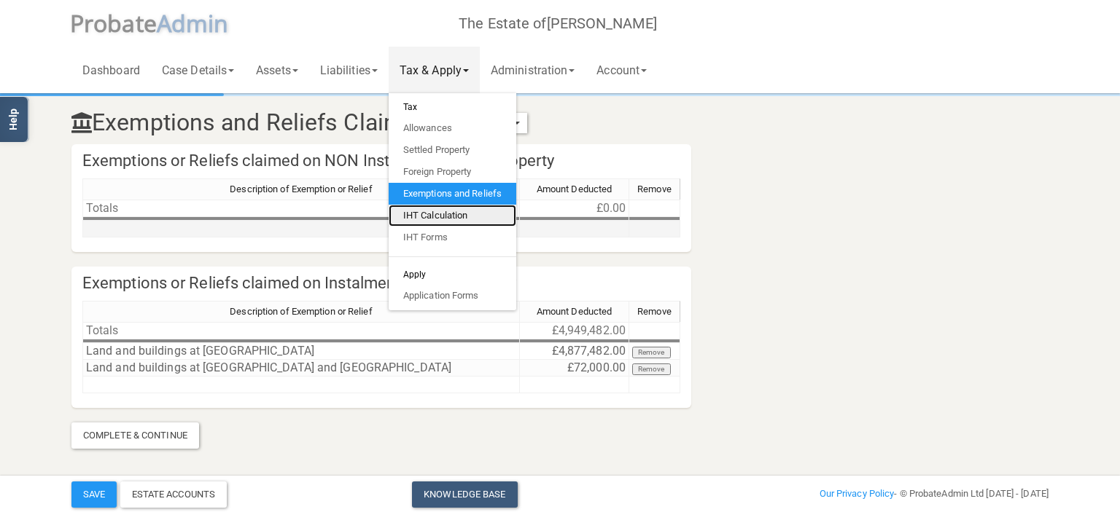
click at [449, 215] on link "IHT Calculation" at bounding box center [453, 216] width 128 height 22
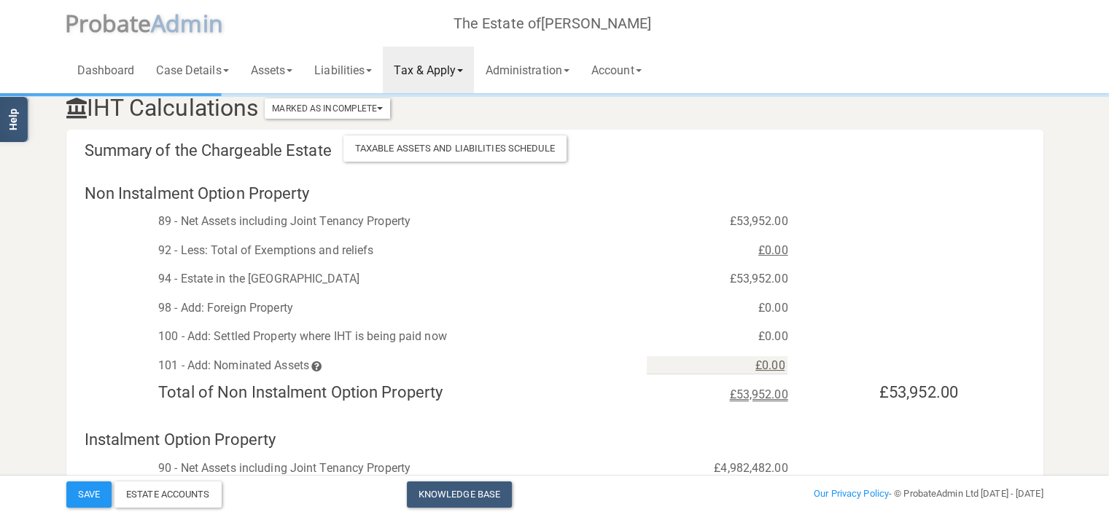
scroll to position [12, 0]
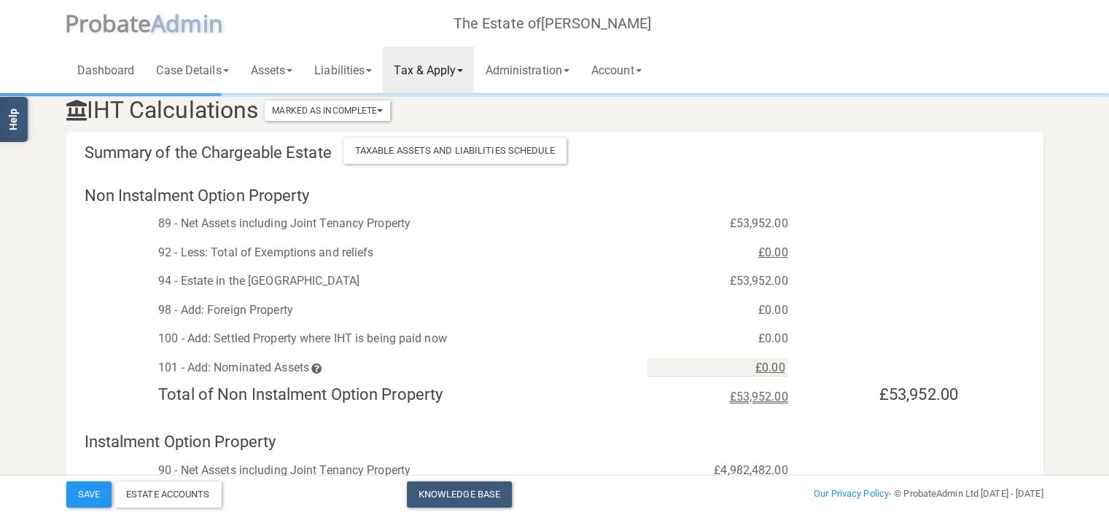
click at [469, 66] on link "Tax & Apply" at bounding box center [428, 70] width 91 height 47
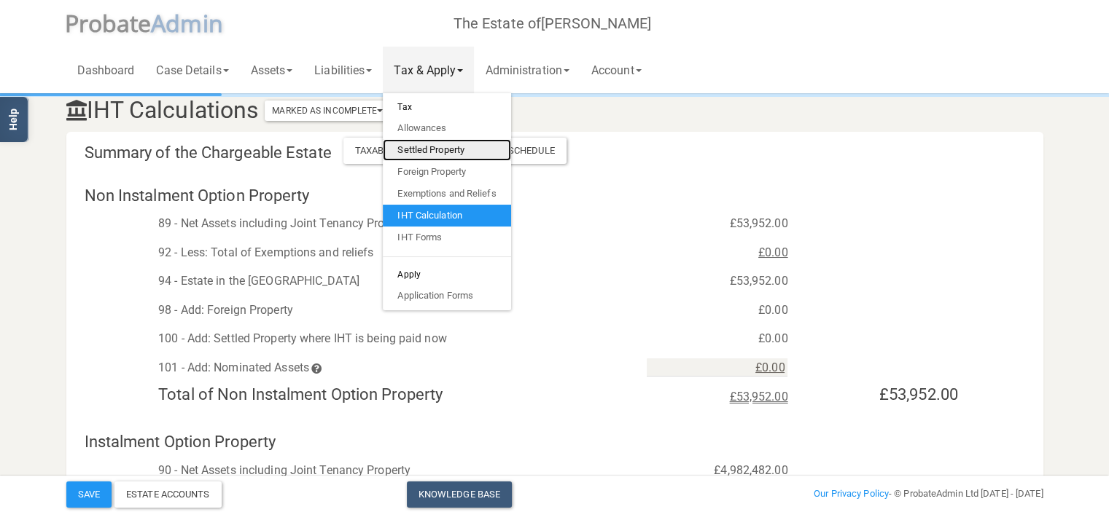
click at [440, 147] on link "Settled Property" at bounding box center [447, 150] width 128 height 22
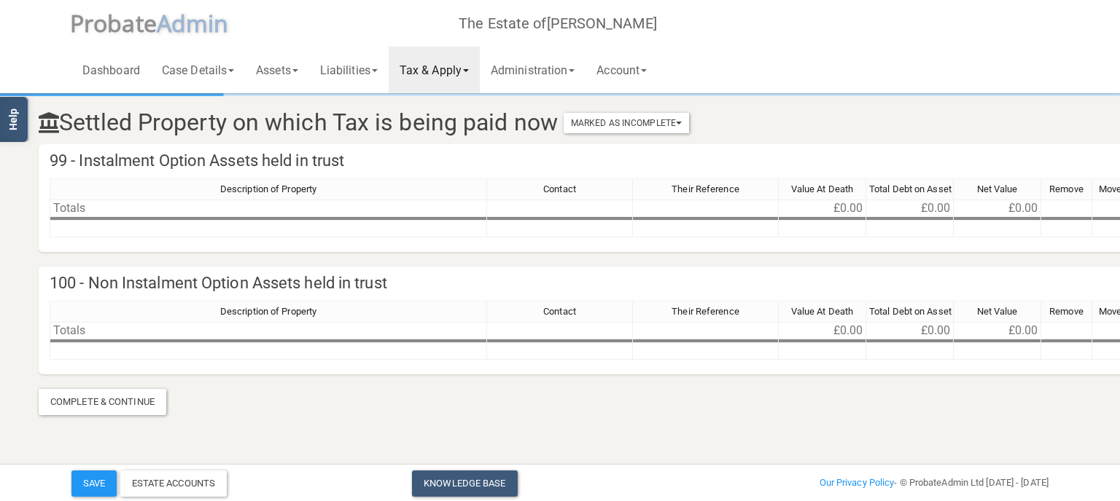
scroll to position [0, 52]
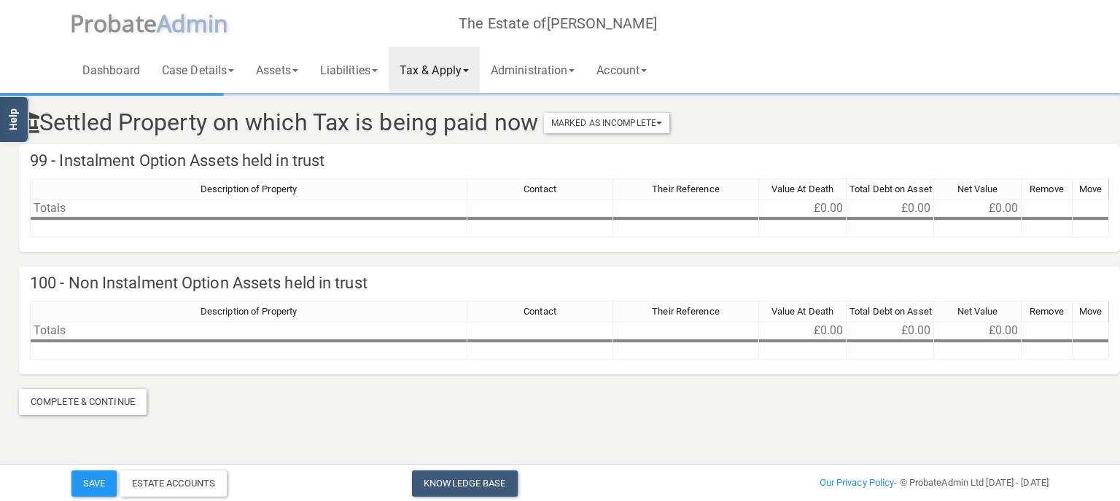
click at [480, 66] on link "Tax & Apply" at bounding box center [434, 70] width 91 height 47
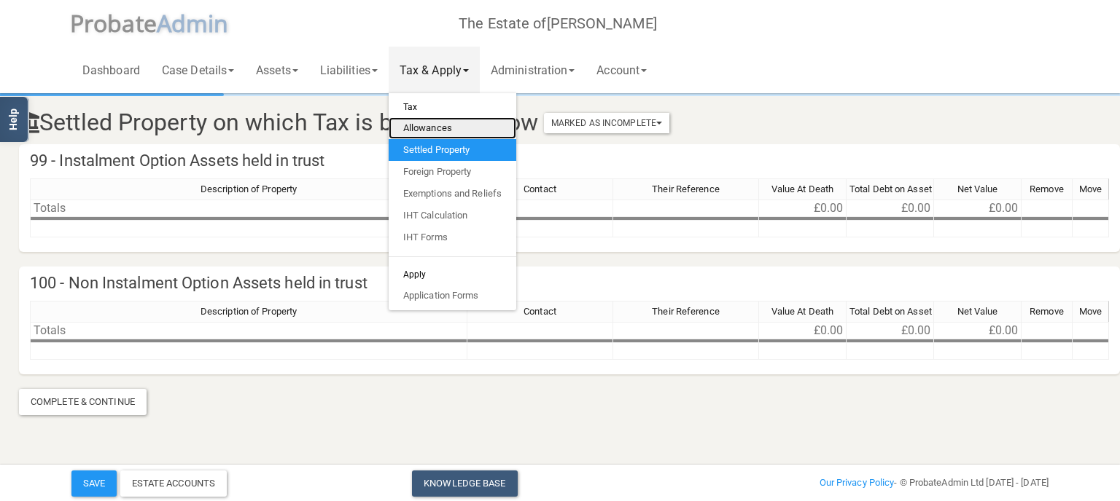
click at [450, 125] on link "Allowances" at bounding box center [453, 128] width 128 height 22
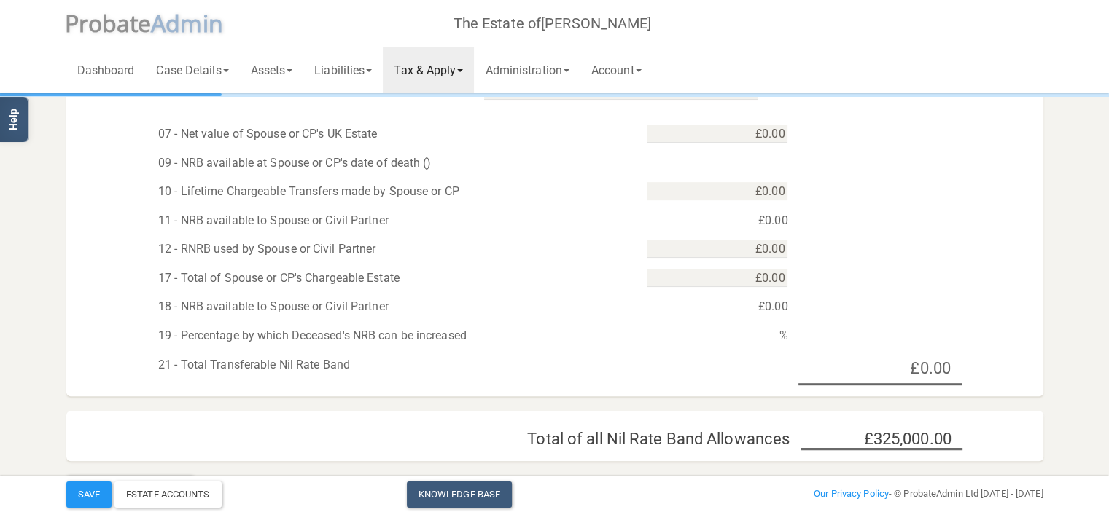
scroll to position [728, 0]
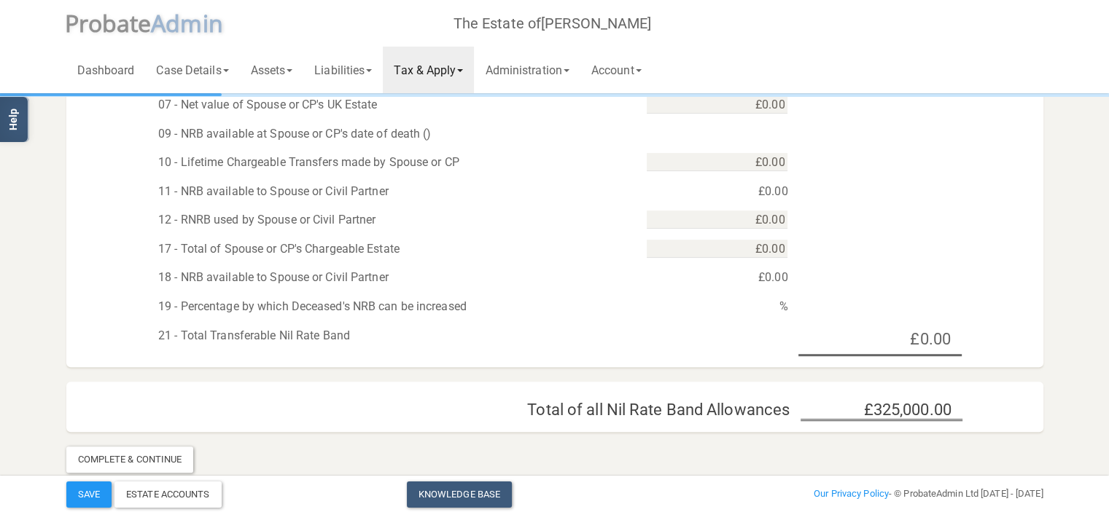
click at [469, 69] on link "Tax & Apply" at bounding box center [428, 70] width 91 height 47
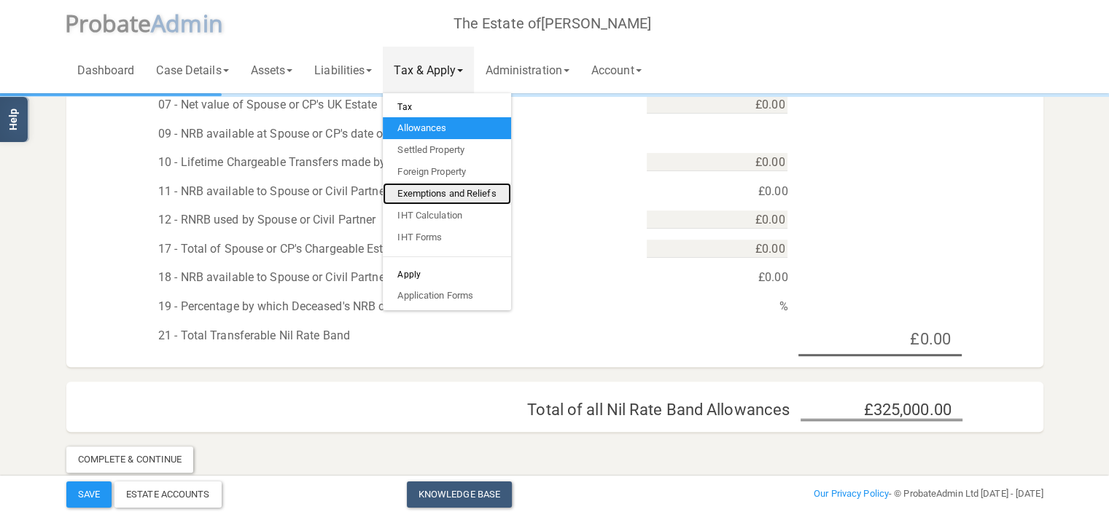
click at [453, 195] on link "Exemptions and Reliefs" at bounding box center [447, 194] width 128 height 22
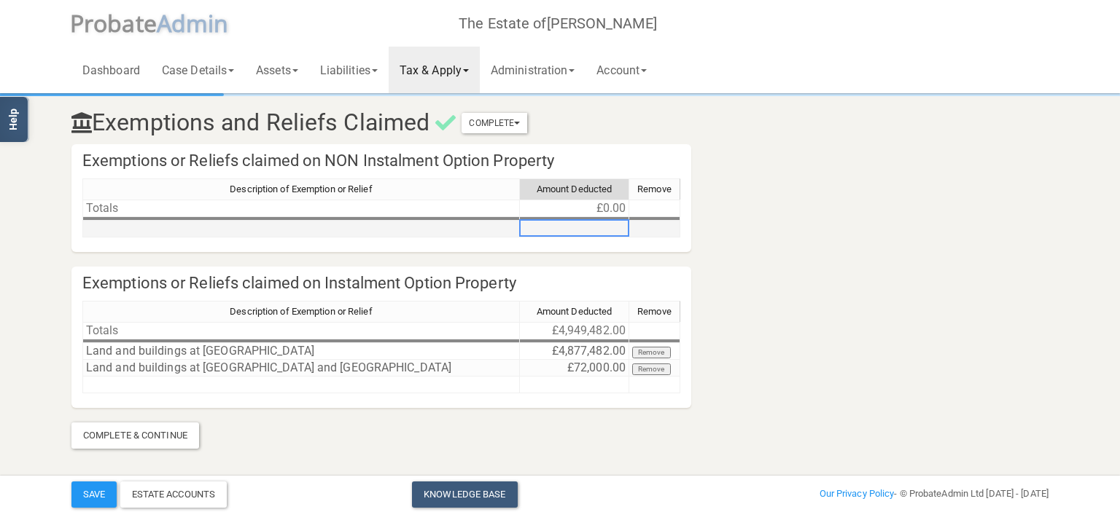
click at [598, 228] on td at bounding box center [574, 229] width 109 height 17
type textarea "4"
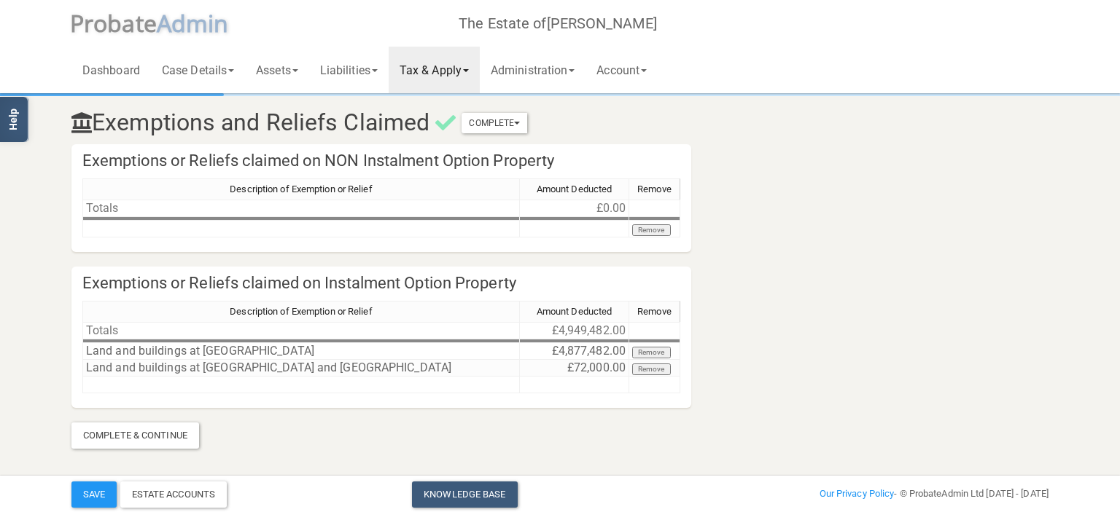
click at [469, 72] on span at bounding box center [466, 70] width 6 height 3
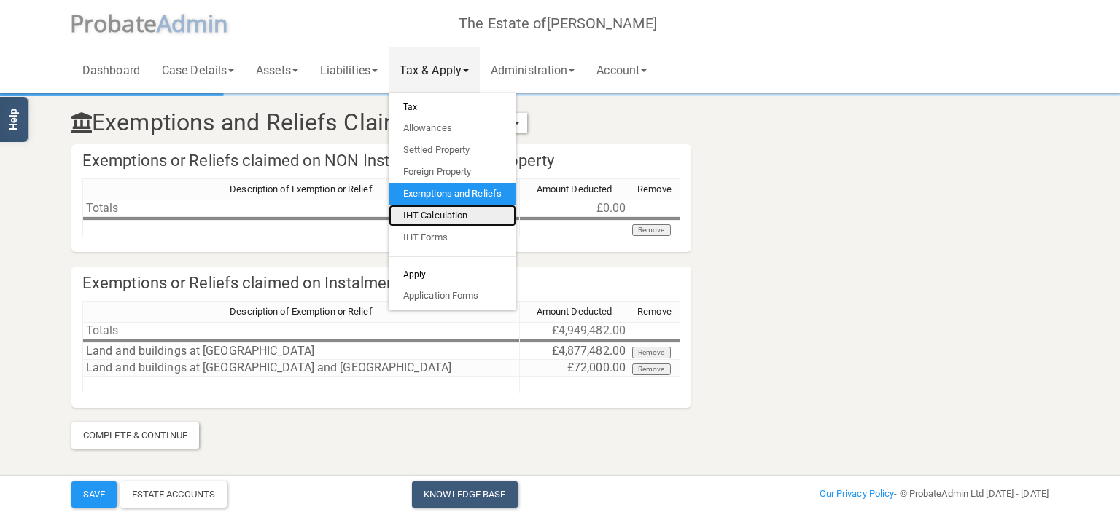
click at [446, 210] on link "IHT Calculation" at bounding box center [453, 216] width 128 height 22
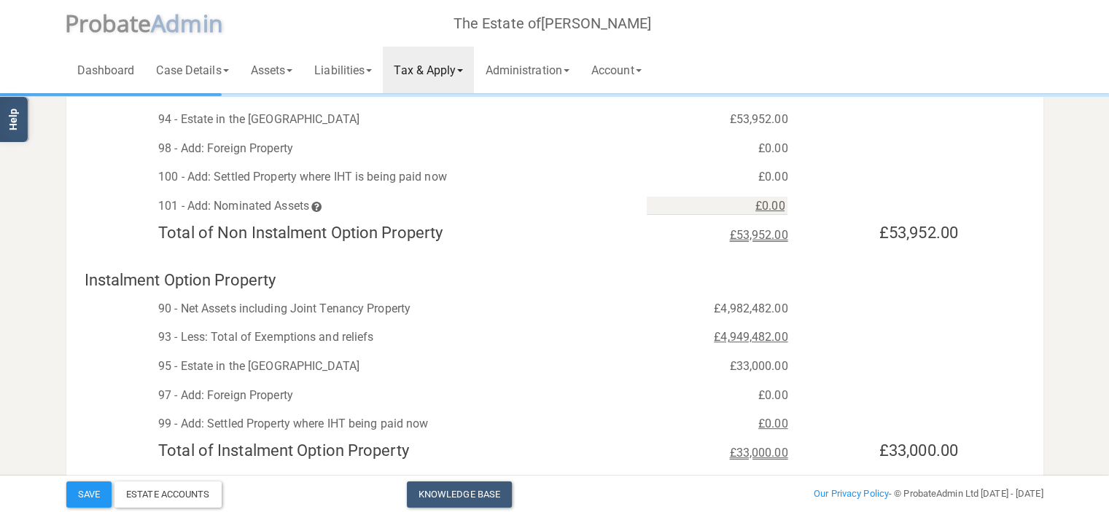
scroll to position [175, 0]
click at [633, 69] on link "Account" at bounding box center [616, 70] width 72 height 47
click at [437, 68] on link "Tax & Apply" at bounding box center [428, 70] width 91 height 47
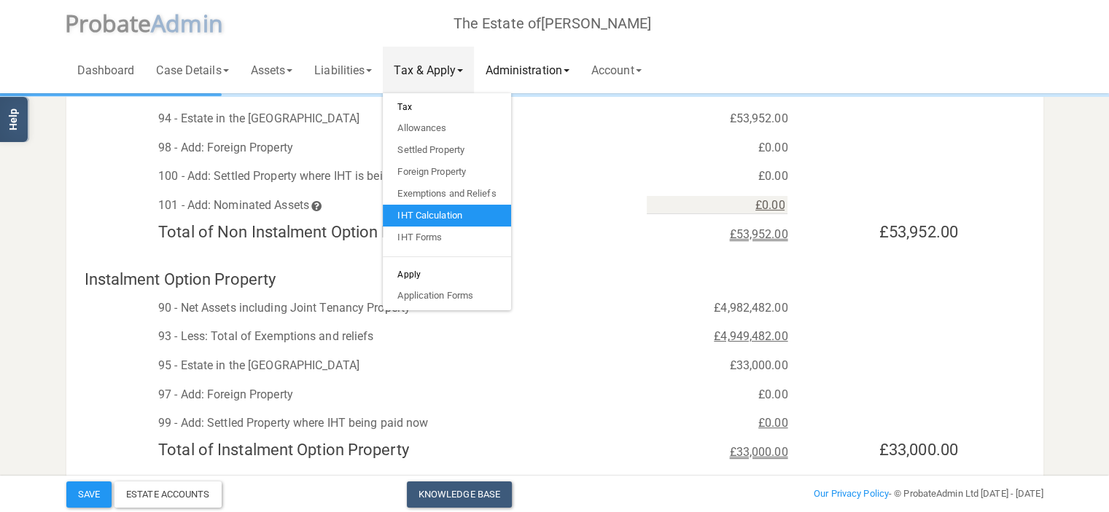
click at [577, 66] on link "Administration" at bounding box center [527, 70] width 106 height 47
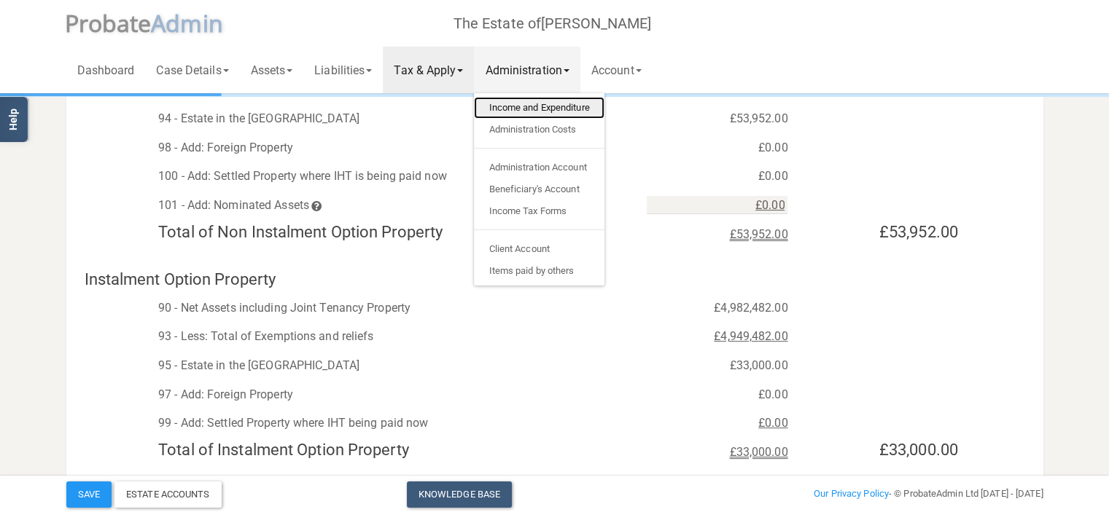
click at [586, 108] on link "Income and Expenditure" at bounding box center [539, 108] width 130 height 22
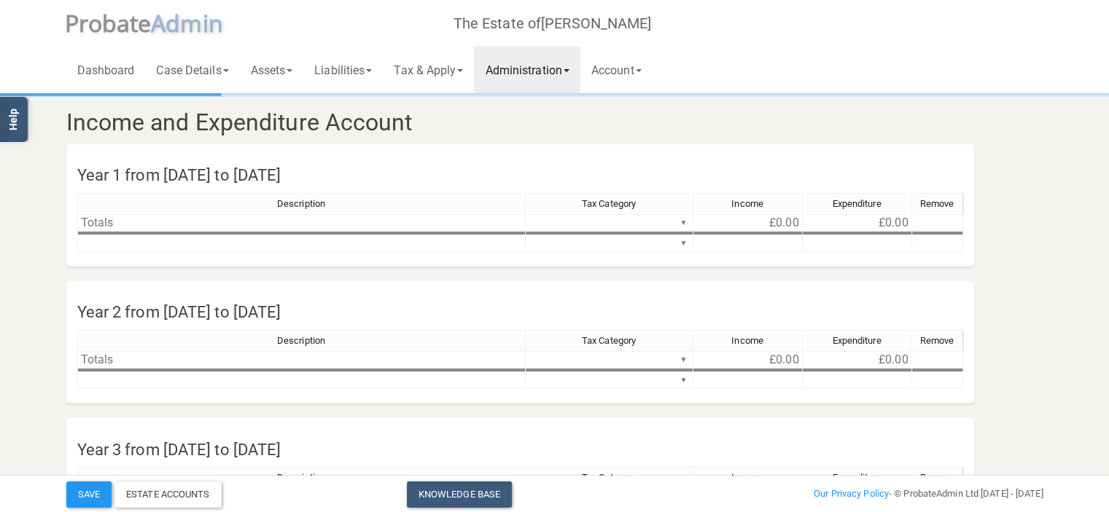
click at [569, 70] on span at bounding box center [566, 70] width 6 height 3
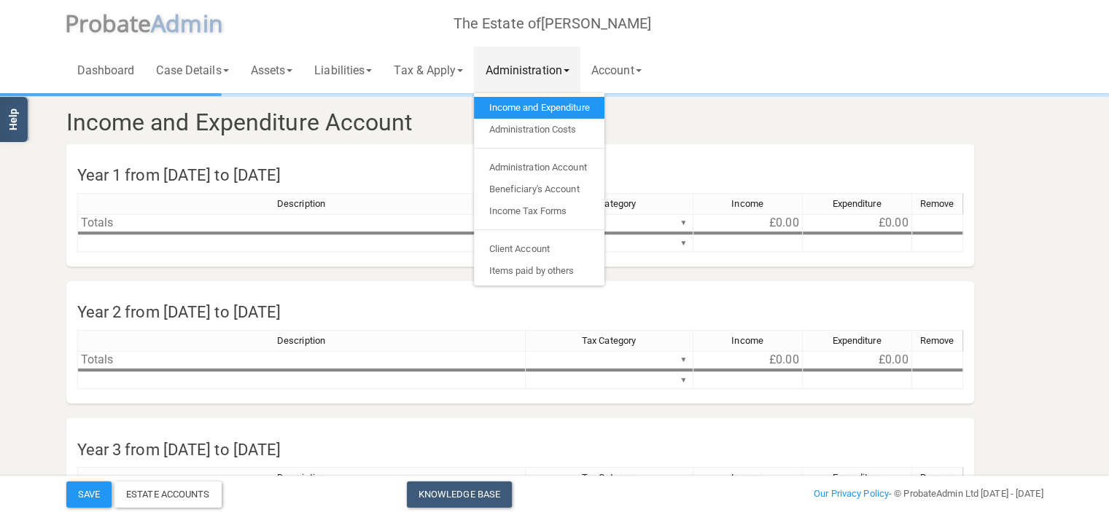
click at [722, 58] on div "Dashboard Case Details Deceased & Case Details Personal Representatives Details…" at bounding box center [554, 46] width 977 height 93
click at [569, 69] on span at bounding box center [566, 70] width 6 height 3
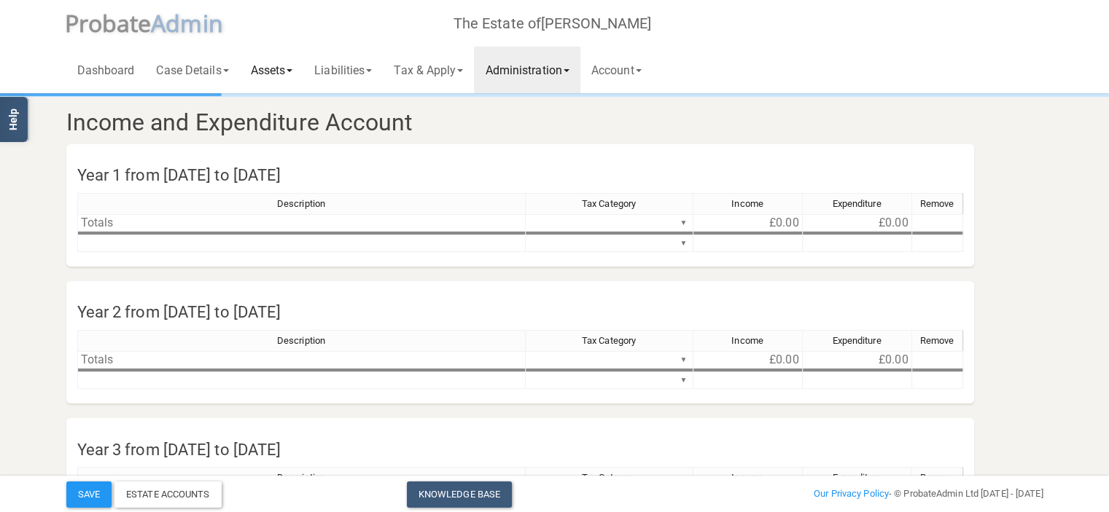
click at [292, 69] on span at bounding box center [289, 70] width 6 height 3
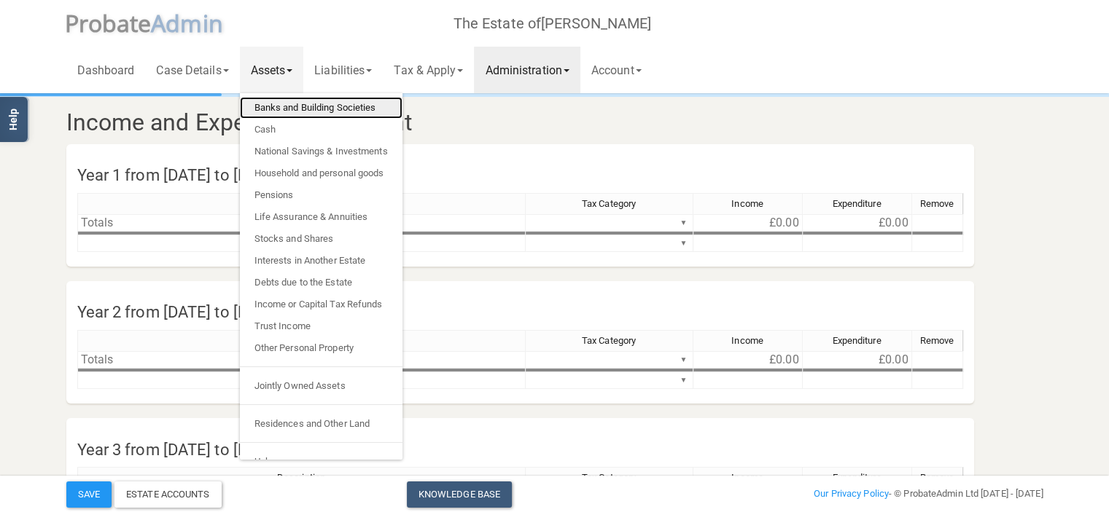
click at [337, 105] on link "Banks and Building Societies" at bounding box center [321, 108] width 163 height 22
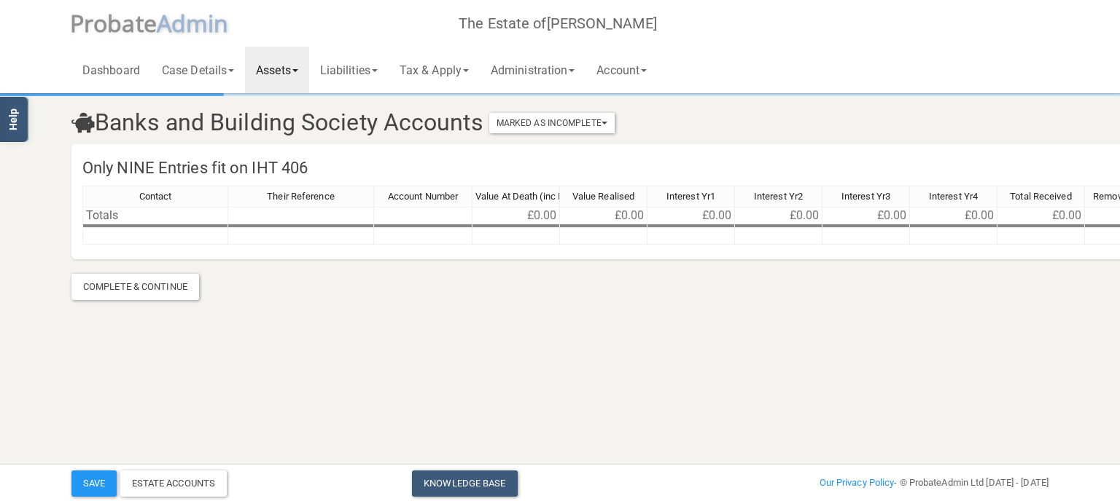
scroll to position [0, 63]
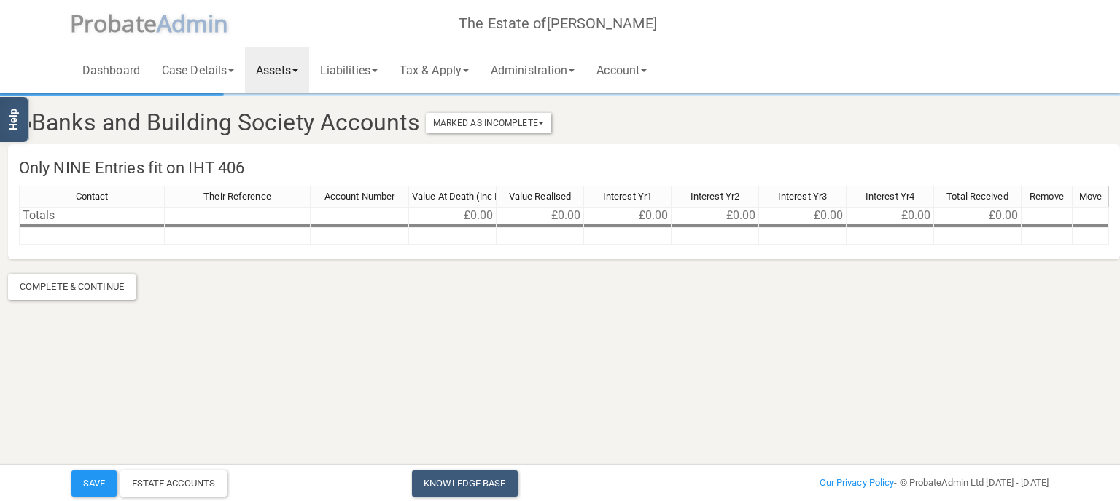
click at [297, 66] on link "Assets" at bounding box center [277, 70] width 64 height 47
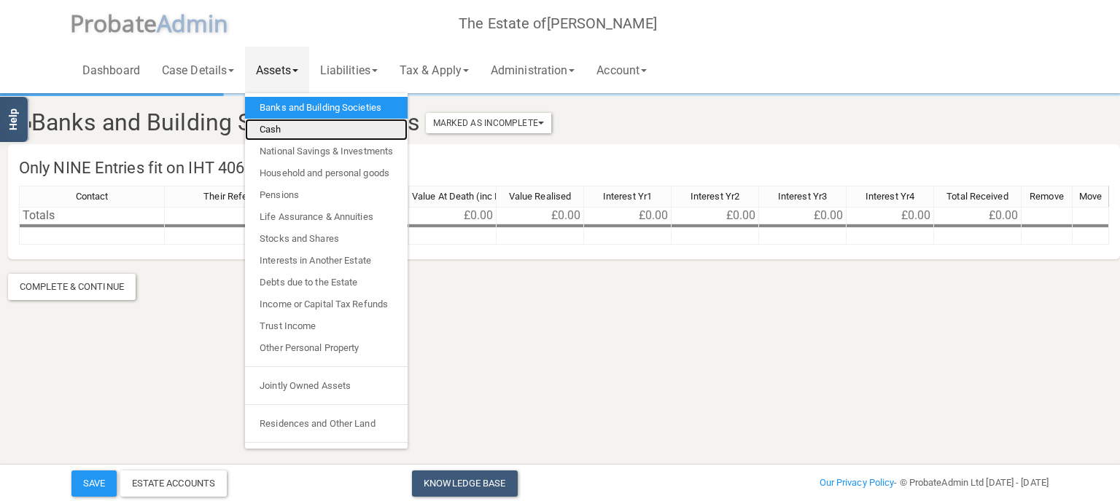
click at [281, 125] on link "Cash" at bounding box center [326, 130] width 163 height 22
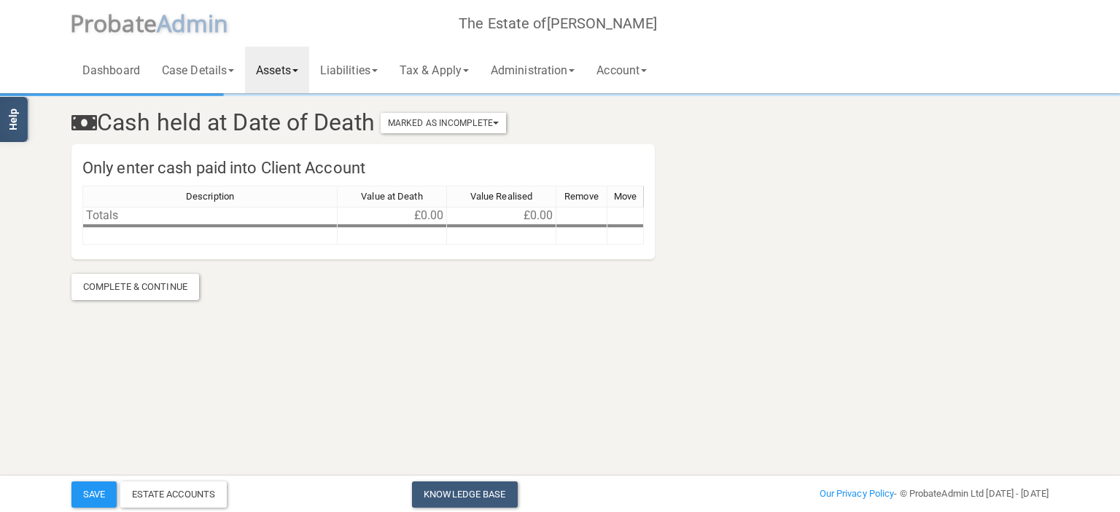
click at [298, 69] on span at bounding box center [295, 70] width 6 height 3
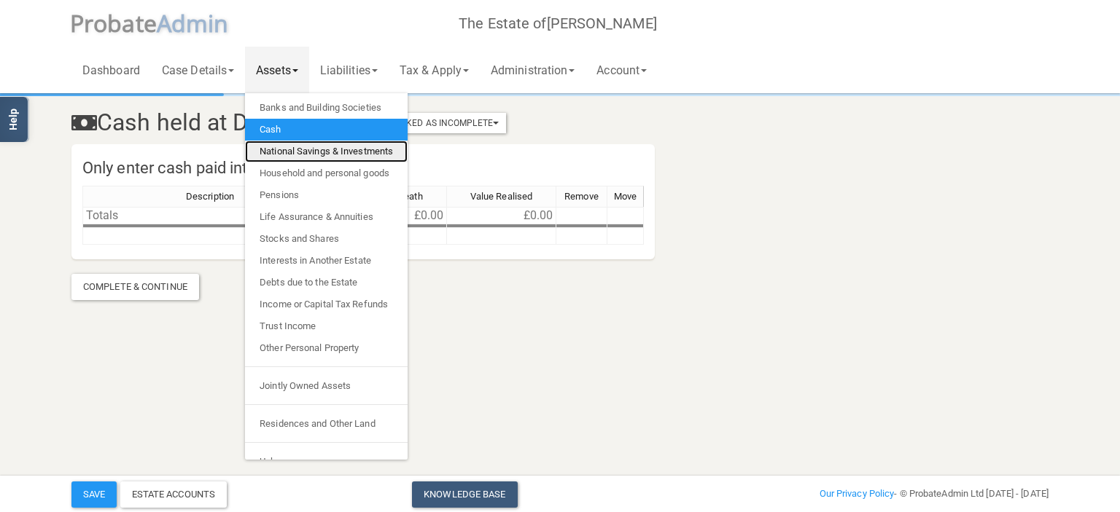
click at [318, 152] on link "National Savings & Investments" at bounding box center [326, 152] width 163 height 22
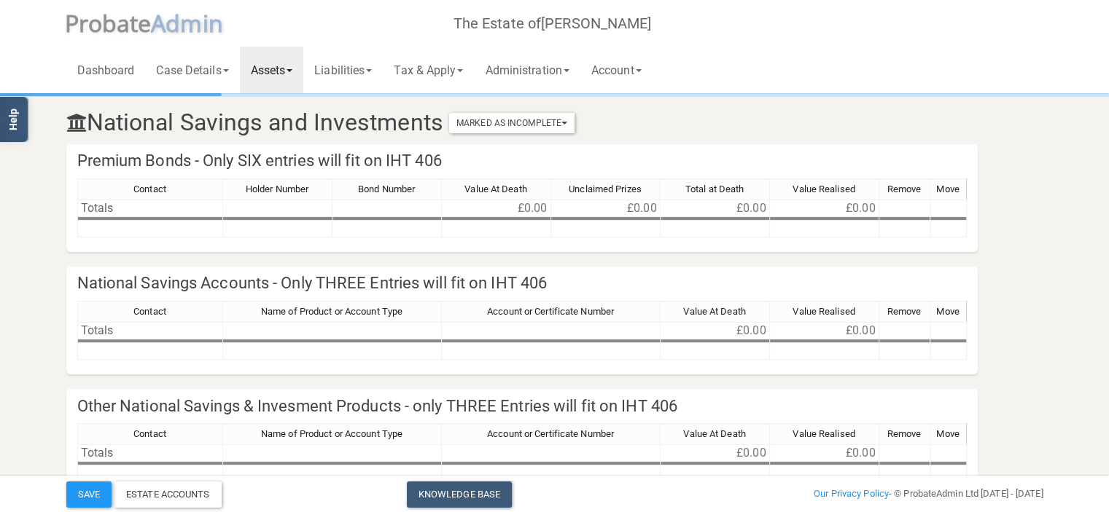
click at [295, 73] on link "Assets" at bounding box center [272, 70] width 64 height 47
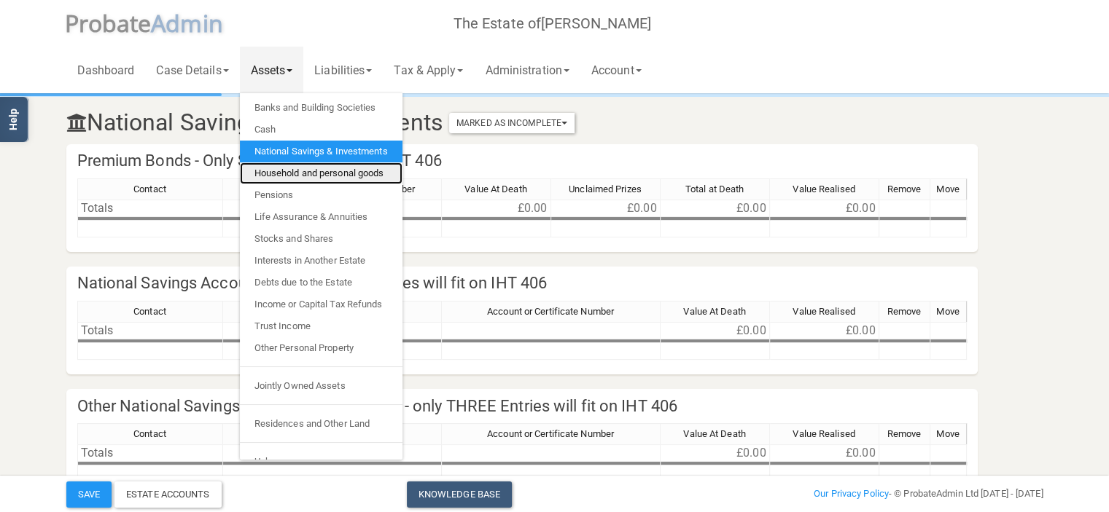
click at [300, 171] on link "Household and personal goods" at bounding box center [321, 174] width 163 height 22
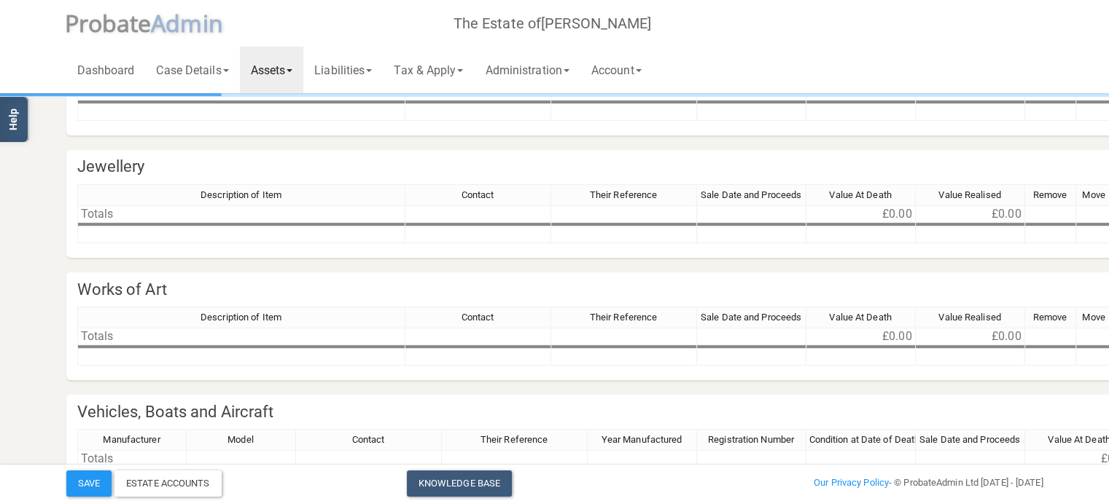
scroll to position [117, 233]
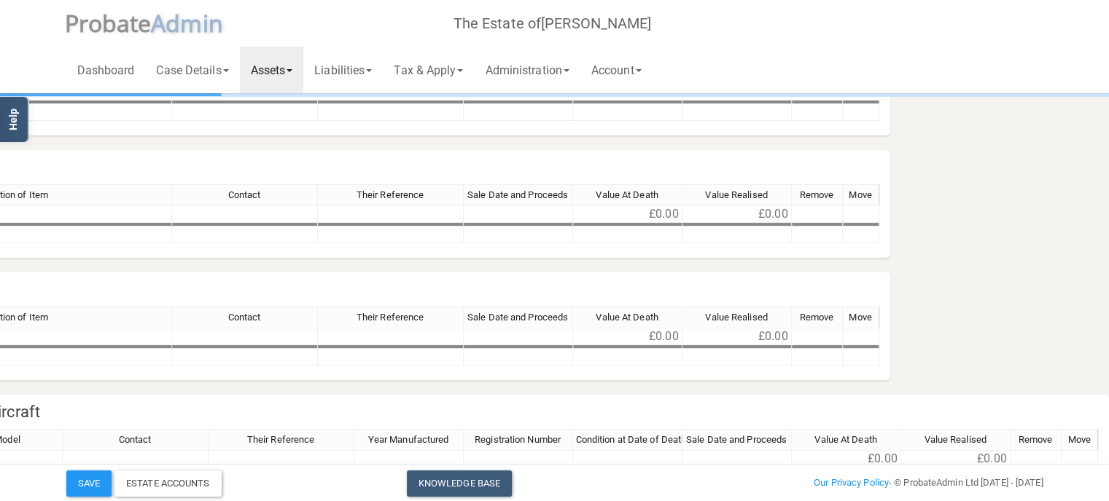
click at [292, 72] on span at bounding box center [289, 70] width 6 height 3
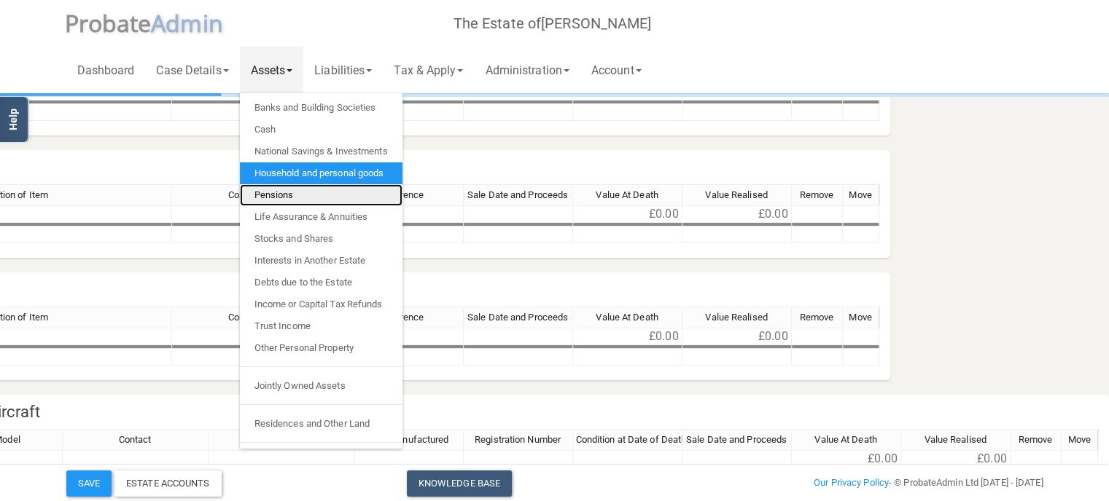
click at [289, 196] on link "Pensions" at bounding box center [321, 195] width 163 height 22
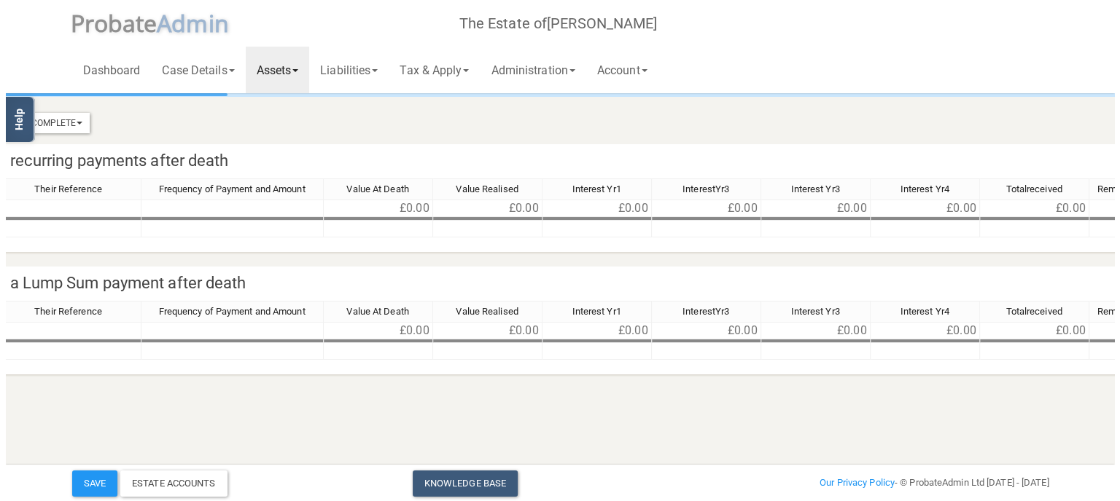
scroll to position [0, 233]
click at [298, 71] on span at bounding box center [295, 70] width 6 height 3
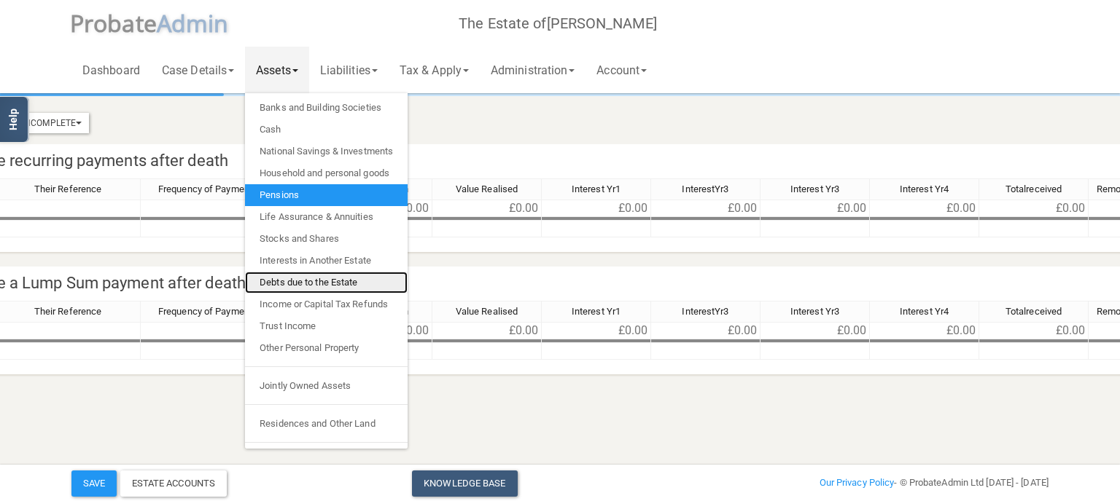
click at [327, 278] on link "Debts due to the Estate" at bounding box center [326, 283] width 163 height 22
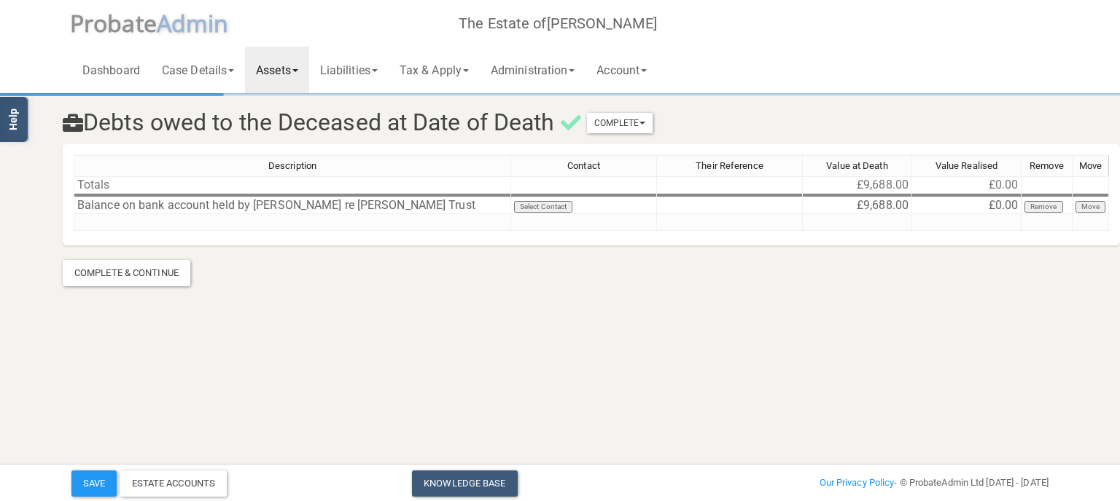
click at [298, 70] on span at bounding box center [295, 70] width 6 height 3
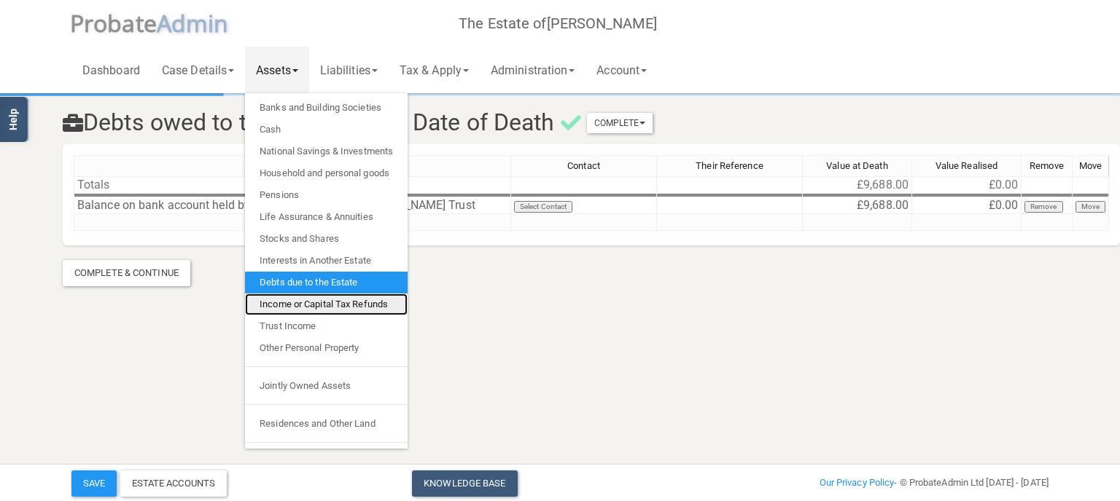
click at [315, 302] on link "Income or Capital Tax Refunds" at bounding box center [326, 305] width 163 height 22
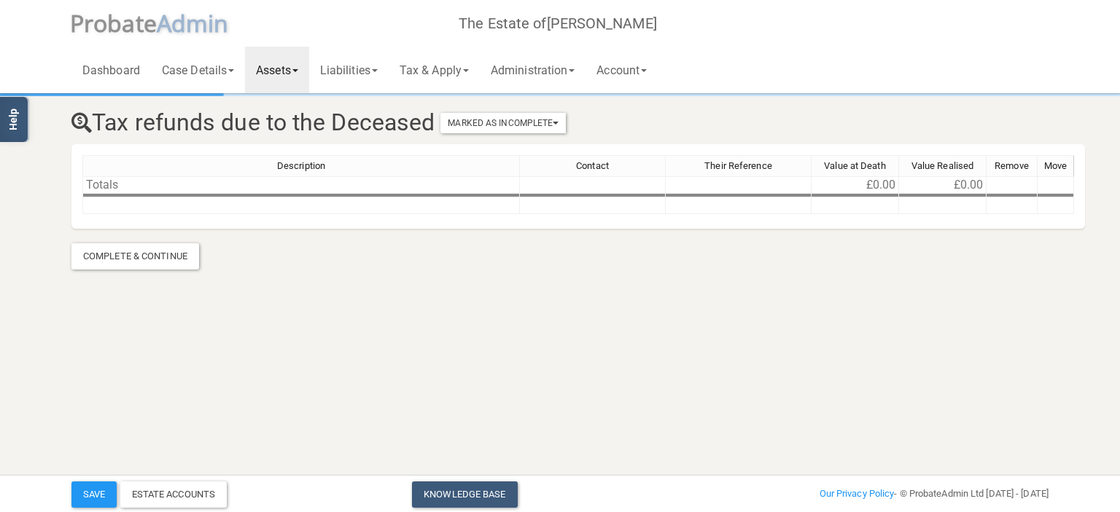
click at [298, 71] on span at bounding box center [295, 70] width 6 height 3
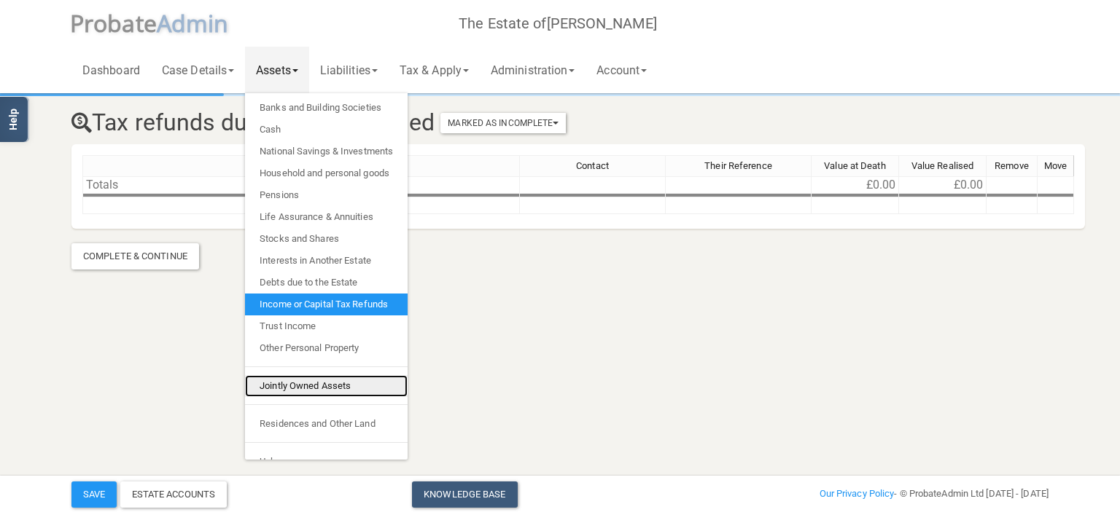
click at [323, 387] on link "Jointly Owned Assets" at bounding box center [326, 386] width 163 height 22
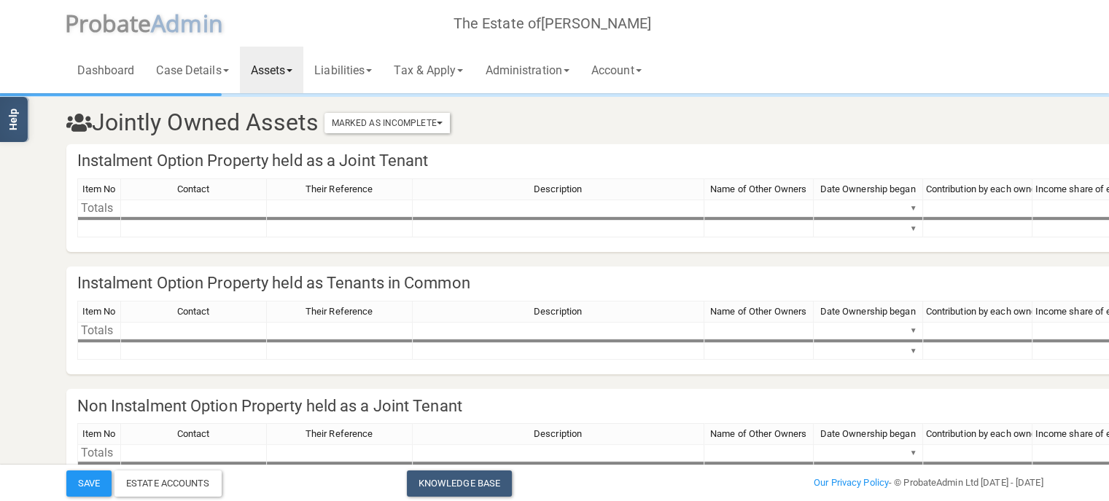
click at [1076, 500] on footer "Save Estate Accounts Knowledge Base Add New Case Our Privacy Policy - © Probate…" at bounding box center [554, 483] width 1109 height 36
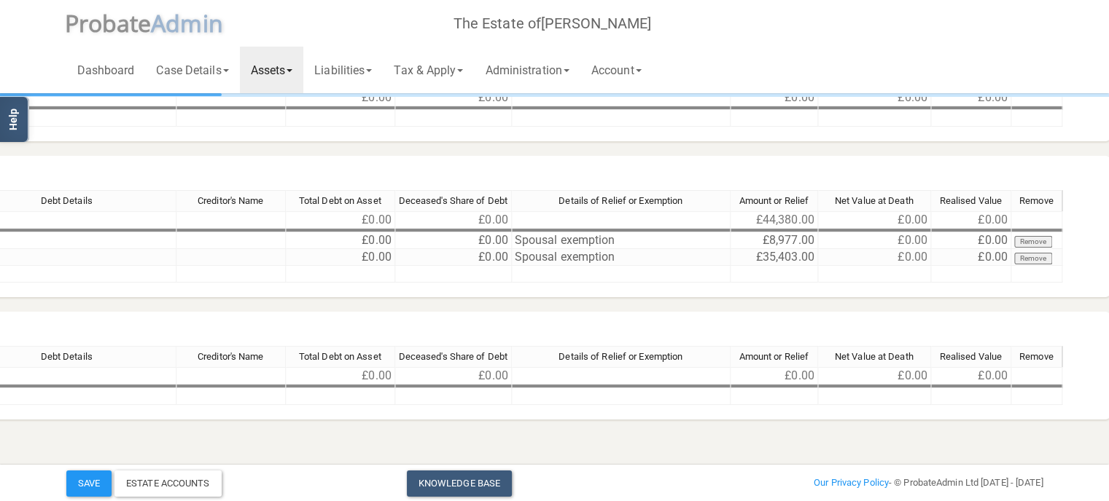
scroll to position [233, 367]
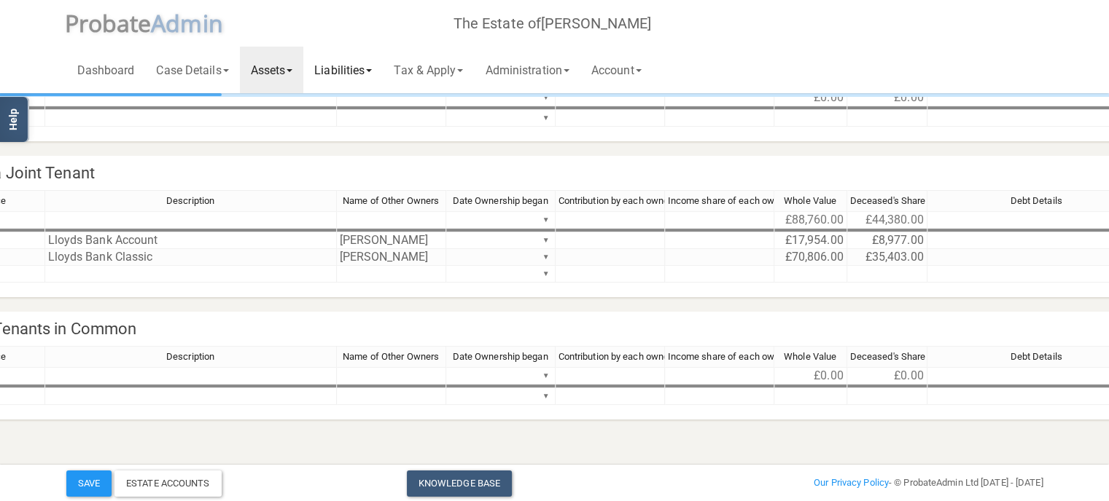
click at [375, 72] on link "Liabilities" at bounding box center [342, 70] width 79 height 47
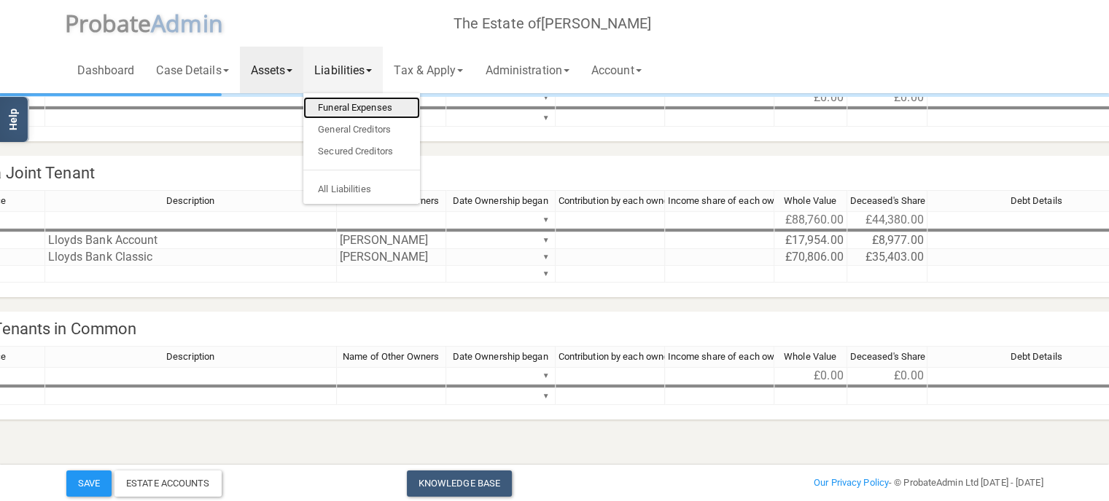
click at [364, 109] on link "Funeral Expenses" at bounding box center [361, 108] width 117 height 22
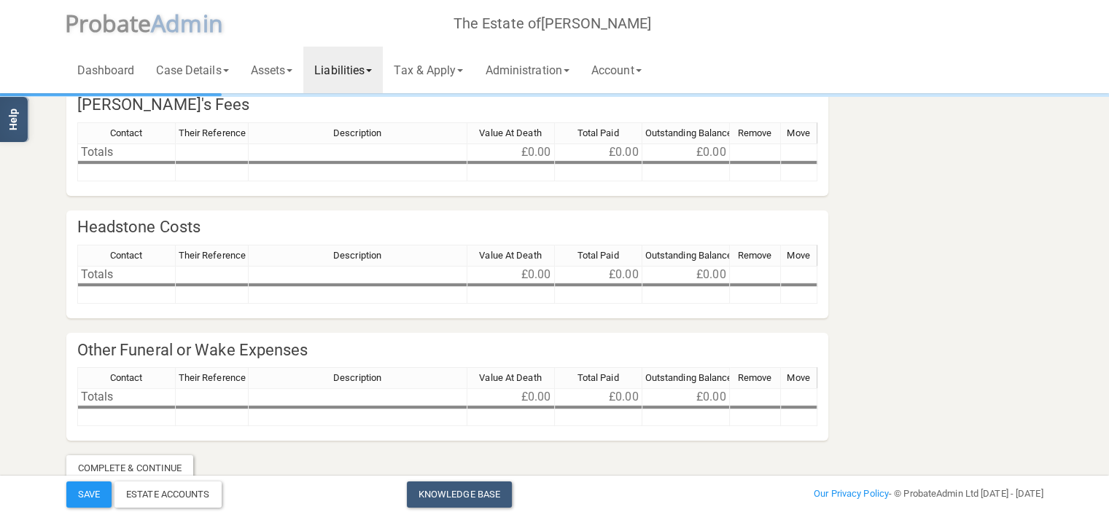
scroll to position [80, 0]
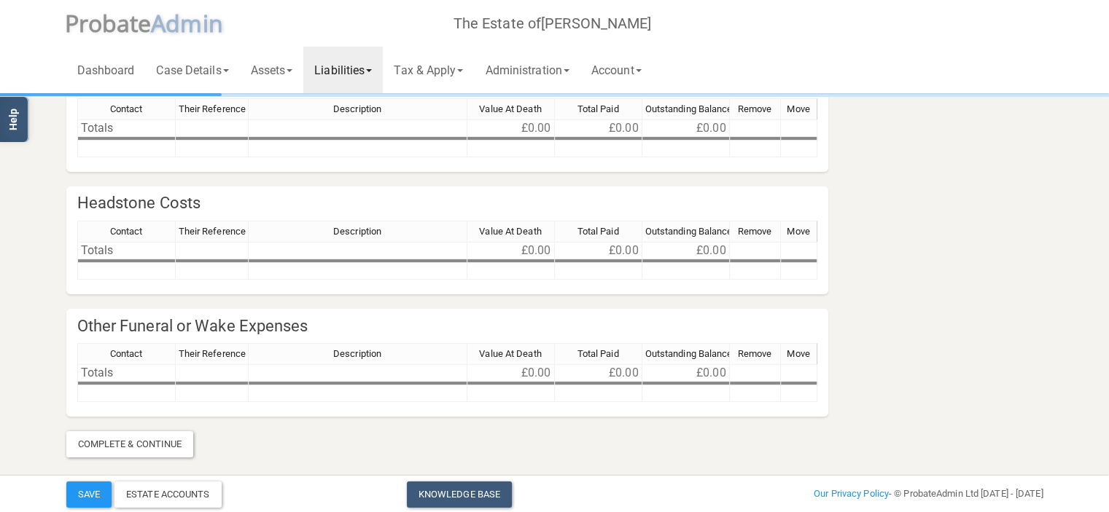
click at [380, 74] on link "Liabilities" at bounding box center [342, 70] width 79 height 47
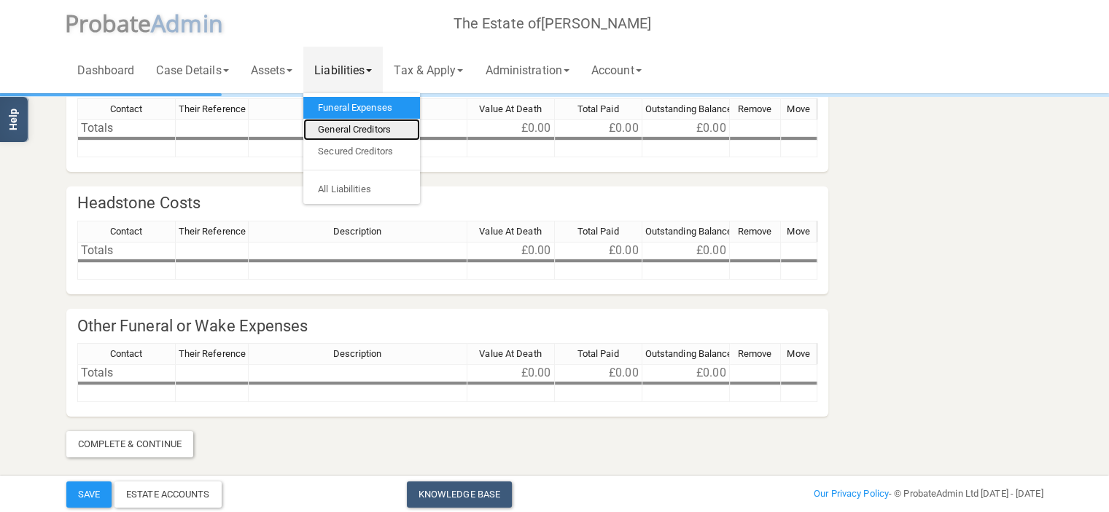
click at [373, 128] on link "General Creditors" at bounding box center [361, 130] width 117 height 22
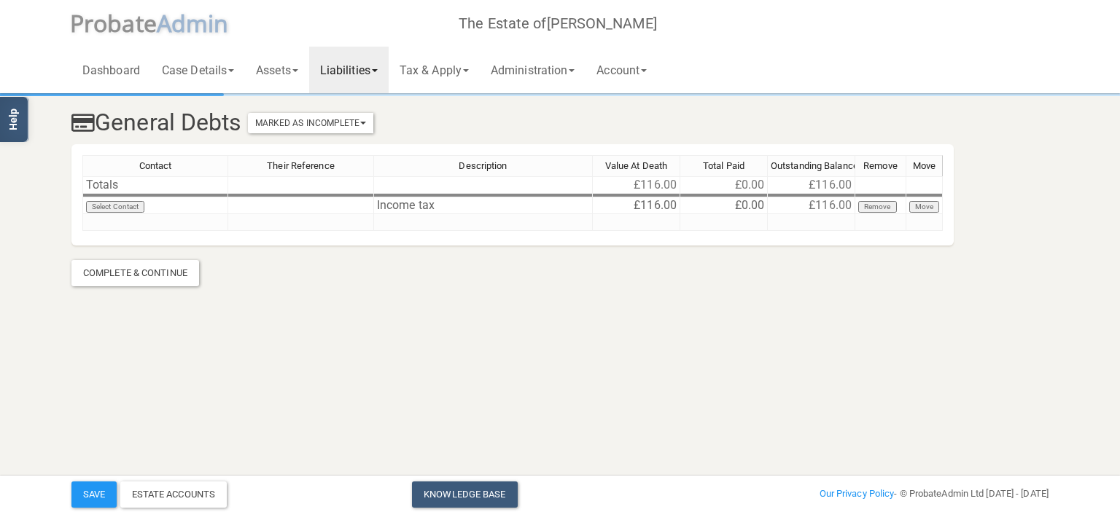
click at [385, 72] on link "Liabilities" at bounding box center [348, 70] width 79 height 47
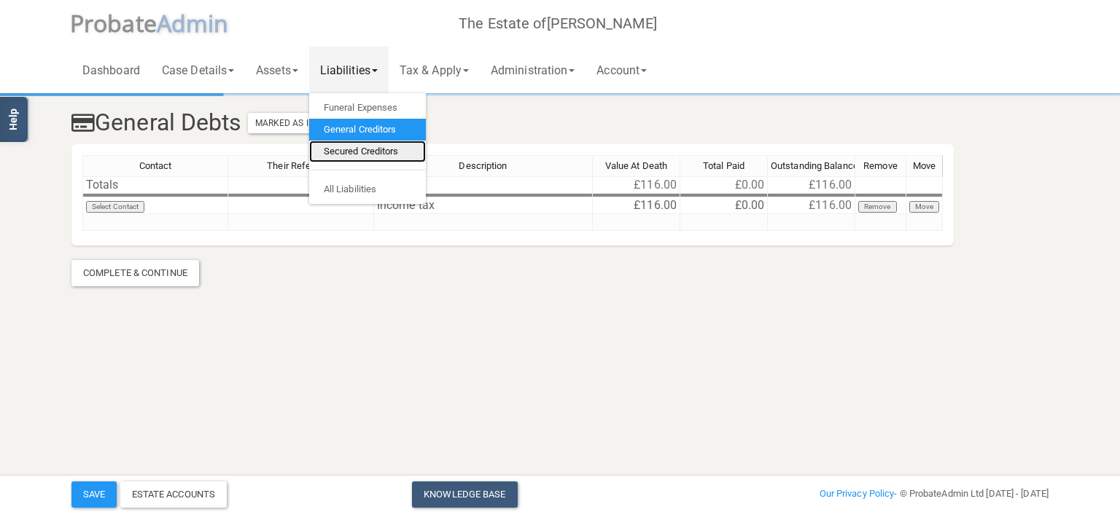
click at [380, 148] on link "Secured Creditors" at bounding box center [367, 152] width 117 height 22
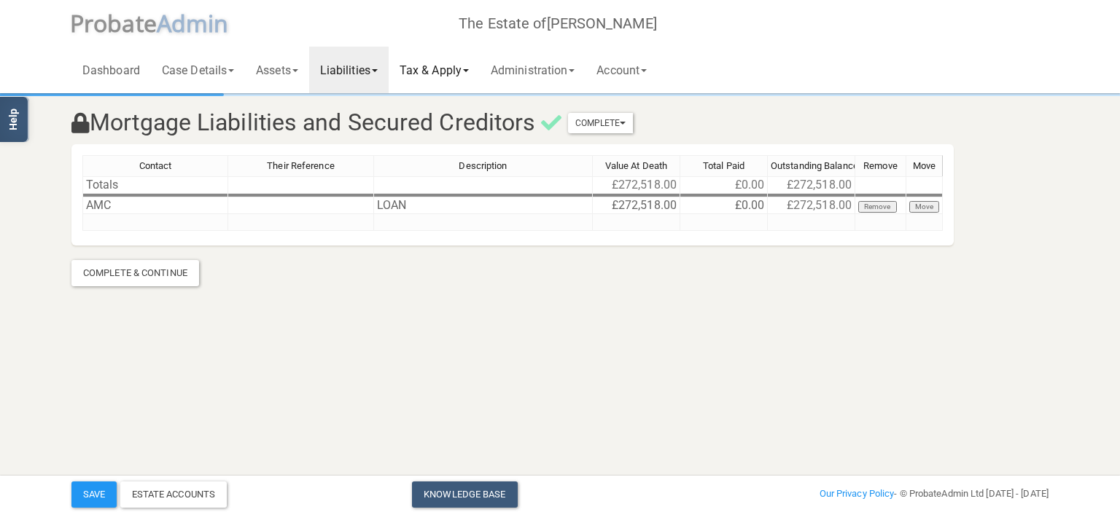
click at [456, 68] on link "Tax & Apply" at bounding box center [434, 70] width 91 height 47
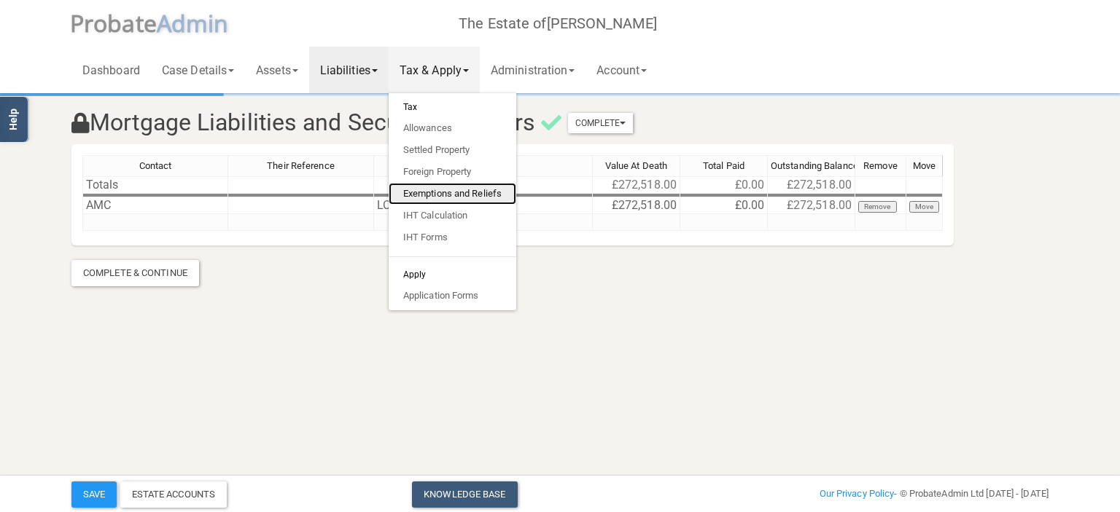
click at [462, 193] on link "Exemptions and Reliefs" at bounding box center [453, 194] width 128 height 22
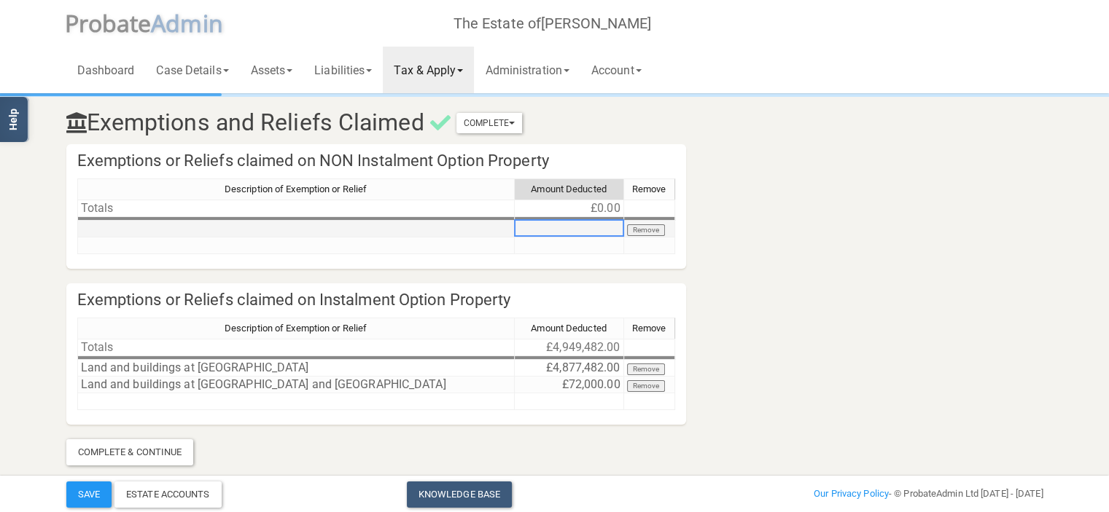
click at [567, 225] on td at bounding box center [569, 229] width 109 height 17
click at [762, 233] on section "Exemptions and Reliefs Claimed Complete Mark As Incomplete Mark As Complete Exe…" at bounding box center [554, 280] width 999 height 370
click at [614, 228] on td "£86,952.00" at bounding box center [569, 229] width 109 height 17
type textarea "53952"
click at [797, 232] on section "Exemptions and Reliefs Claimed Complete Mark As Incomplete Mark As Complete Exe…" at bounding box center [554, 280] width 999 height 370
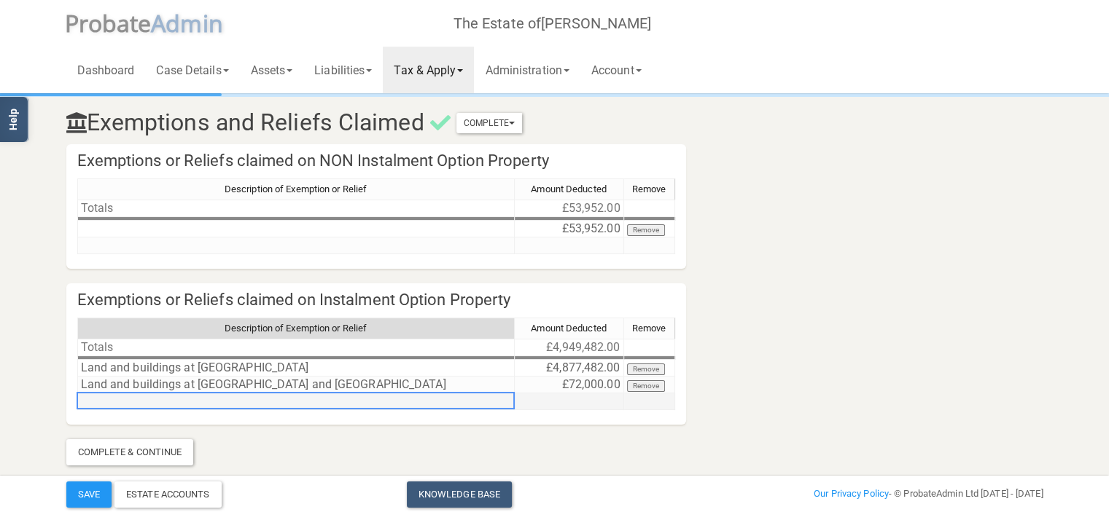
click at [181, 404] on td at bounding box center [295, 402] width 437 height 17
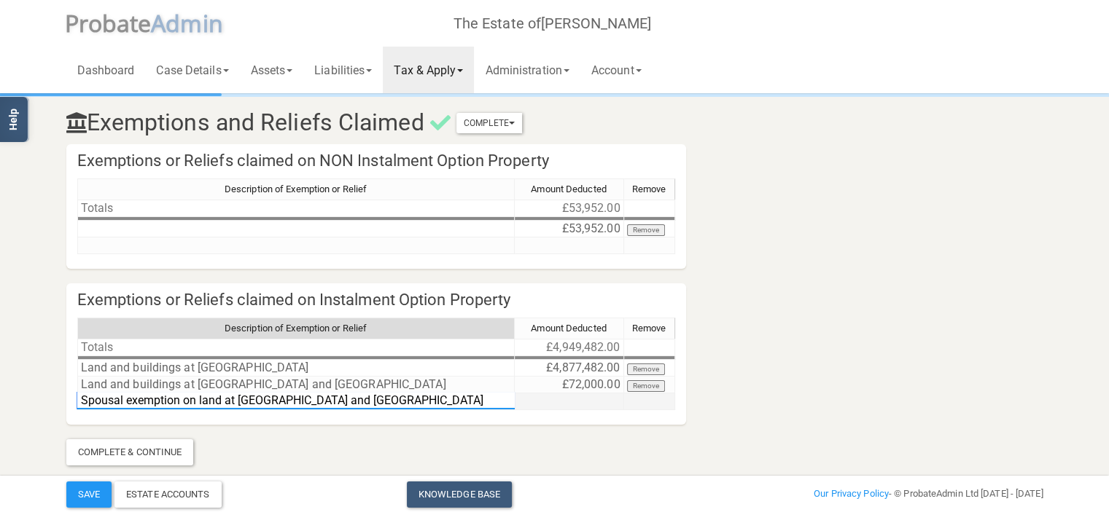
type textarea "Spousal exemption on land at [GEOGRAPHIC_DATA] and [GEOGRAPHIC_DATA]"
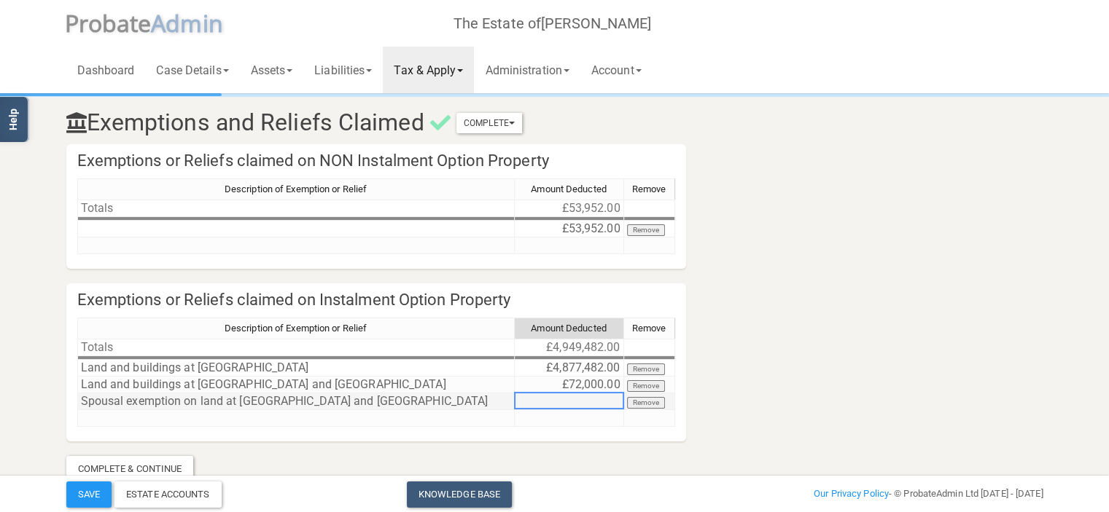
click at [591, 397] on td at bounding box center [569, 402] width 109 height 17
type textarea "33000"
click at [641, 459] on section "Exemptions and Reliefs Claimed Complete Mark As Incomplete Mark As Complete Exe…" at bounding box center [554, 288] width 999 height 387
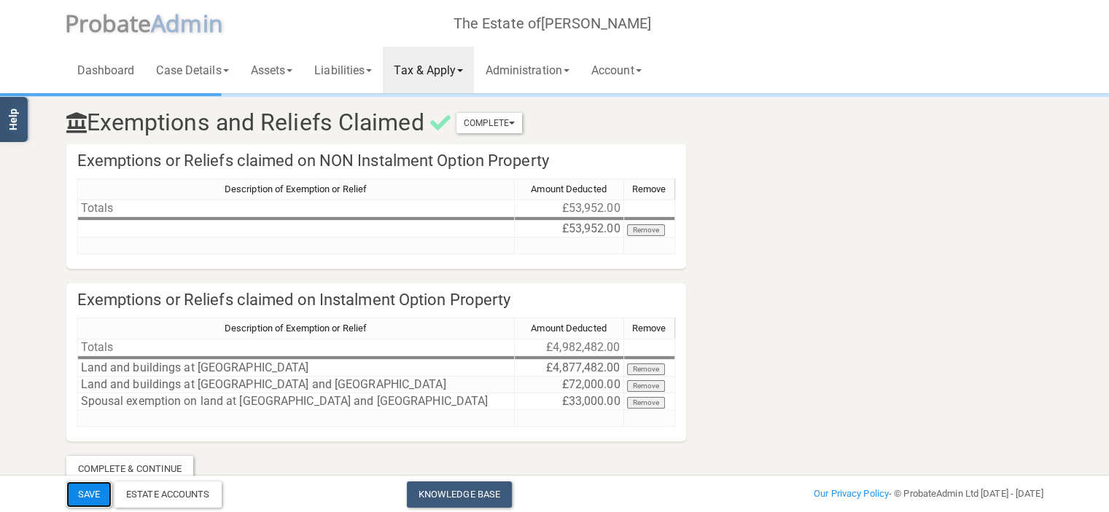
click at [93, 507] on button "Save" at bounding box center [88, 495] width 45 height 26
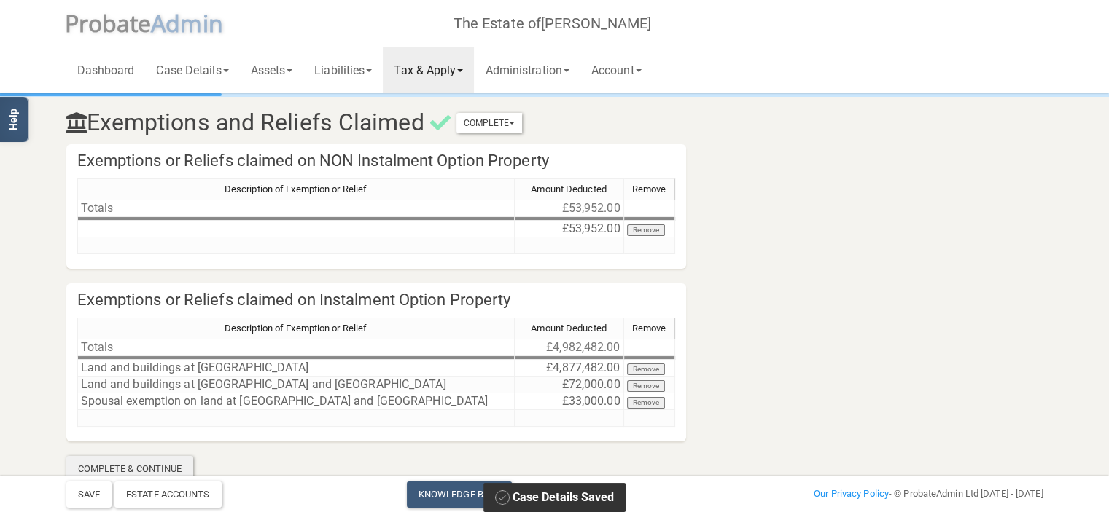
click at [106, 472] on div "Complete & Continue" at bounding box center [130, 469] width 128 height 26
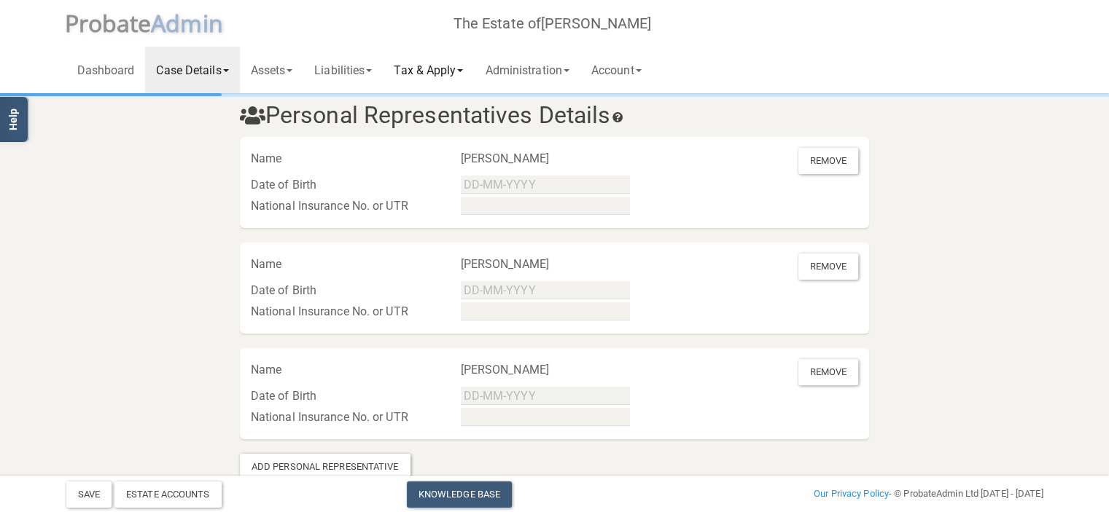
click at [469, 68] on link "Tax & Apply" at bounding box center [428, 70] width 91 height 47
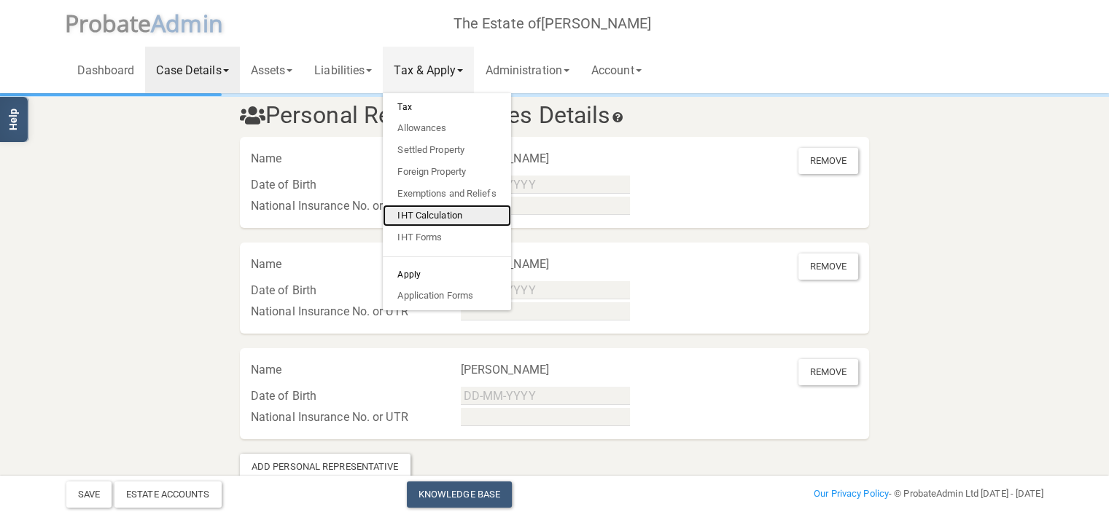
click at [441, 210] on link "IHT Calculation" at bounding box center [447, 216] width 128 height 22
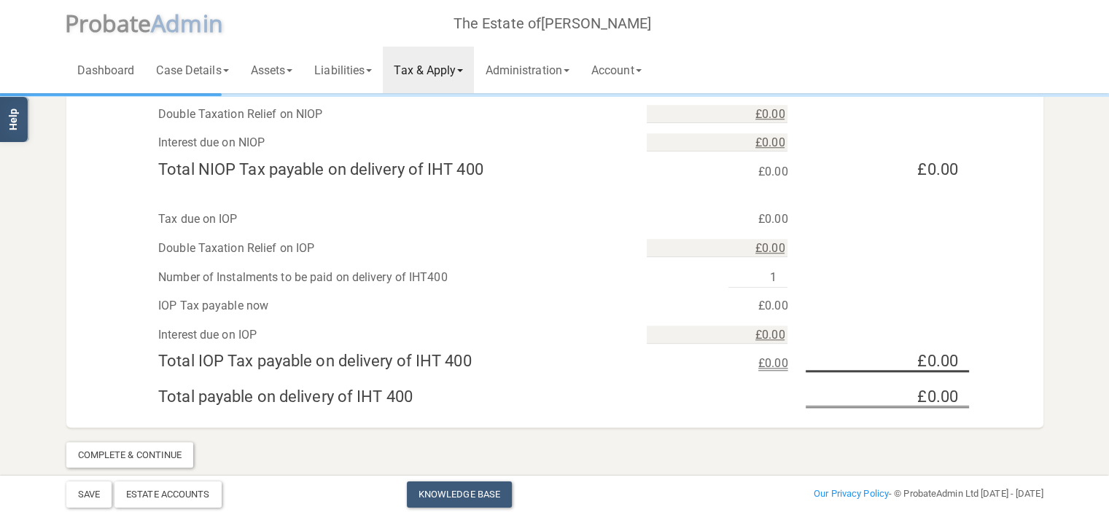
scroll to position [1354, 0]
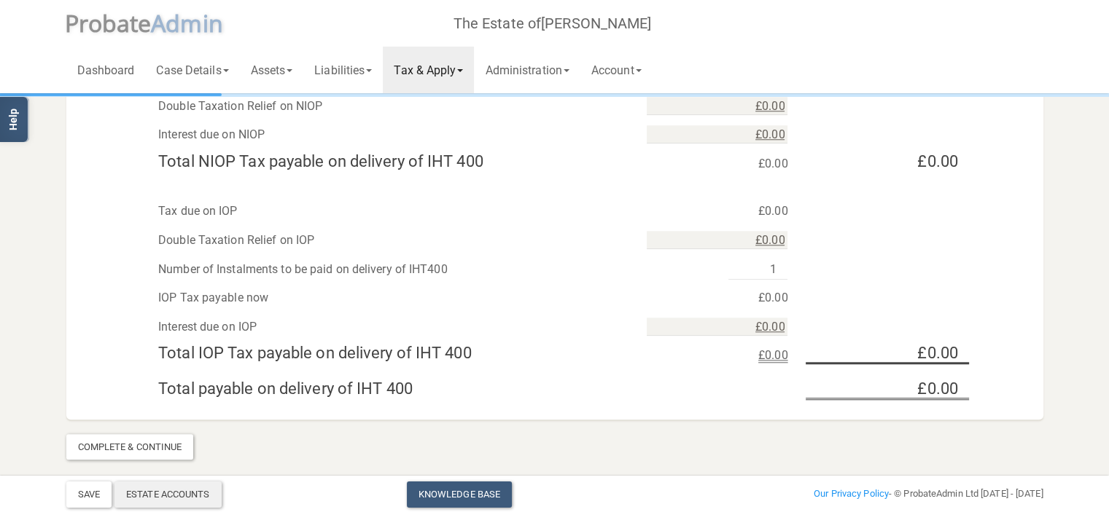
click at [183, 496] on div "Estate Accounts" at bounding box center [167, 495] width 107 height 26
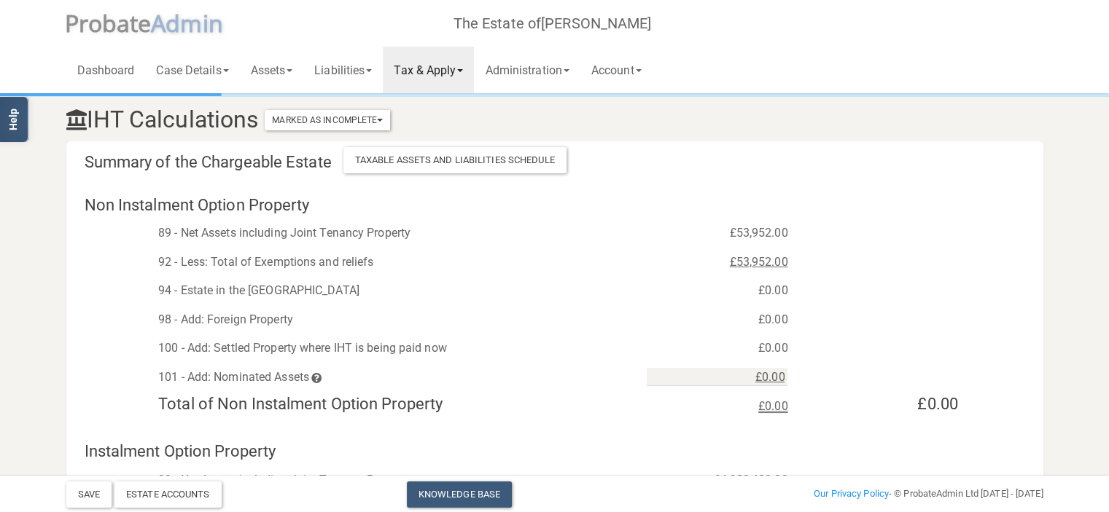
scroll to position [1, 0]
click at [473, 72] on link "Tax & Apply" at bounding box center [428, 70] width 91 height 47
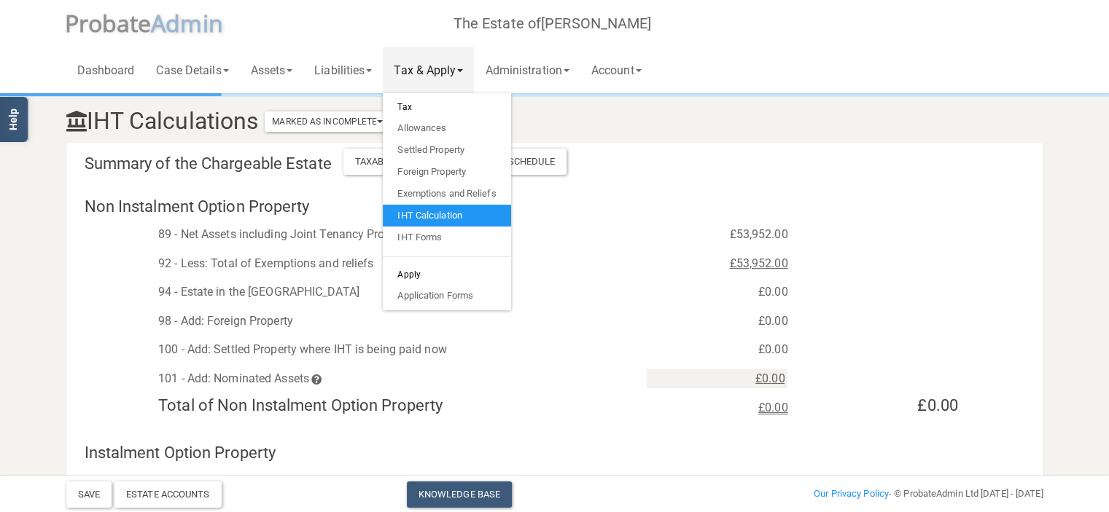
click at [385, 27] on div "Dashboard Case Details Deceased & Case Details Personal Representatives Details…" at bounding box center [554, 46] width 977 height 93
click at [674, 174] on div "Summary of the Chargeable Estate Taxable Assets and Liabilities Schedule" at bounding box center [554, 165] width 977 height 37
click at [738, 55] on div "Dashboard Case Details Deceased & Case Details Personal Representatives Details…" at bounding box center [554, 46] width 977 height 93
click at [793, 144] on div "Summary of the Chargeable Estate Taxable Assets and Liabilities Schedule Non In…" at bounding box center [554, 500] width 977 height 714
click at [662, 167] on h4 "Summary of the Chargeable Estate Taxable Assets and Liabilities Schedule" at bounding box center [399, 165] width 651 height 20
